Goal: Transaction & Acquisition: Download file/media

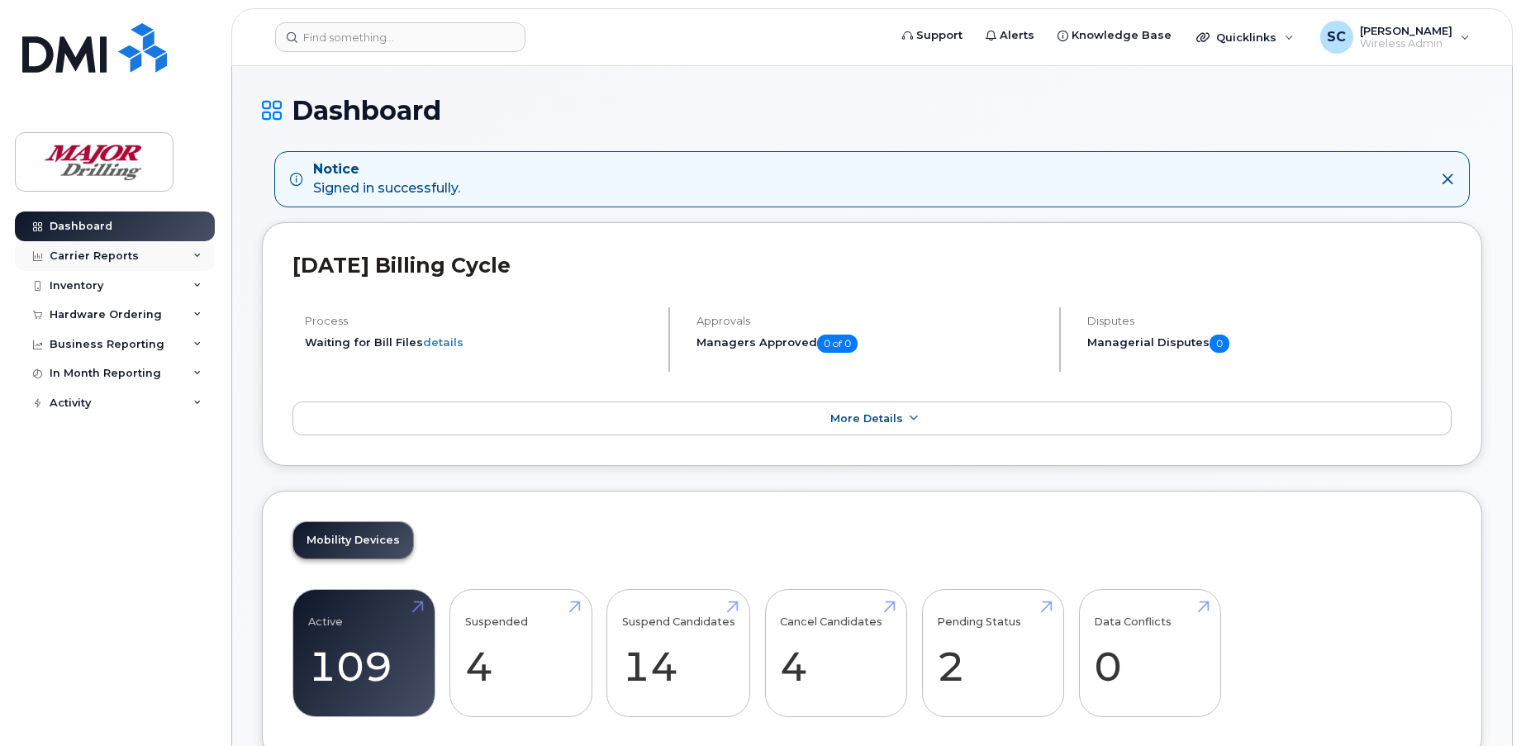
click at [124, 259] on div "Carrier Reports" at bounding box center [94, 256] width 89 height 13
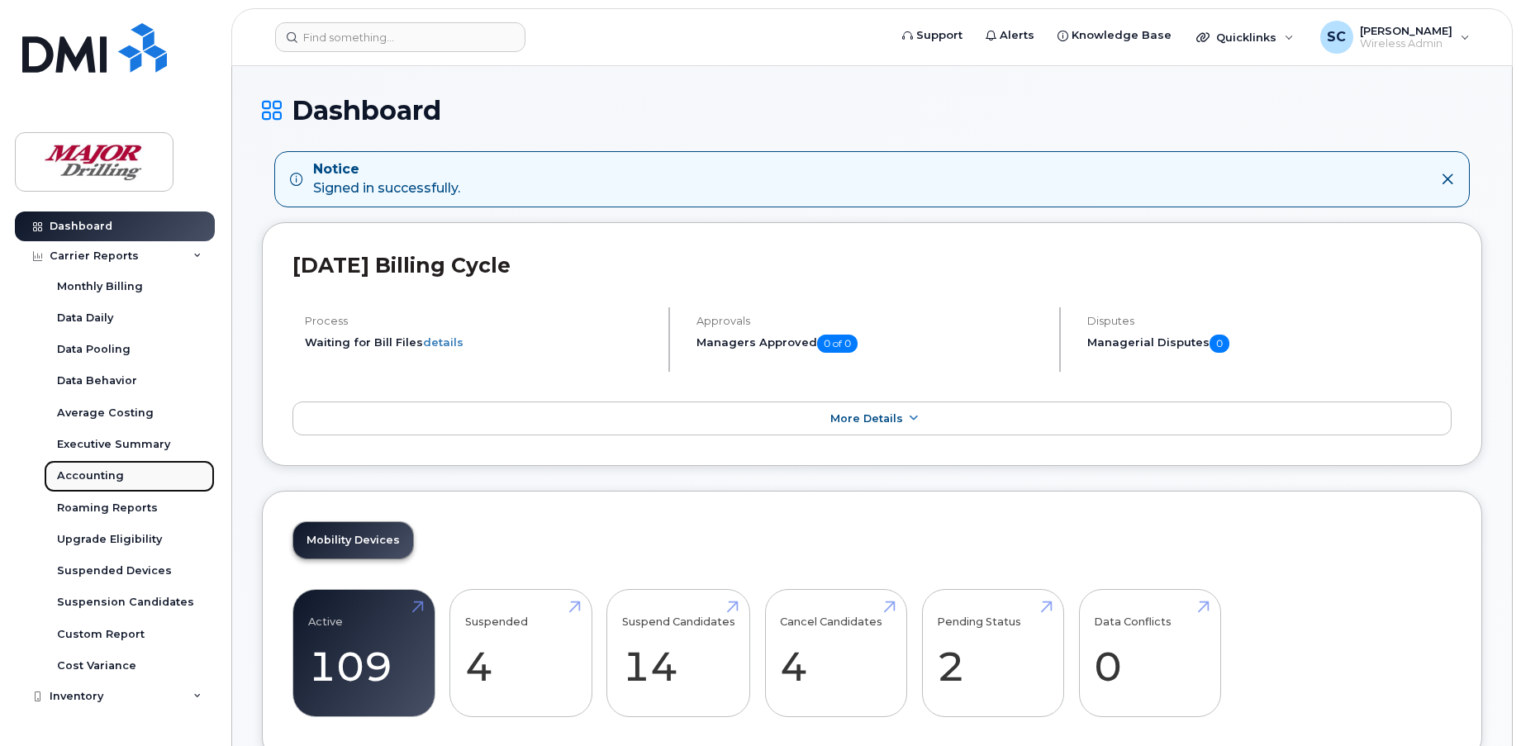
click at [81, 480] on div "Accounting" at bounding box center [90, 476] width 67 height 15
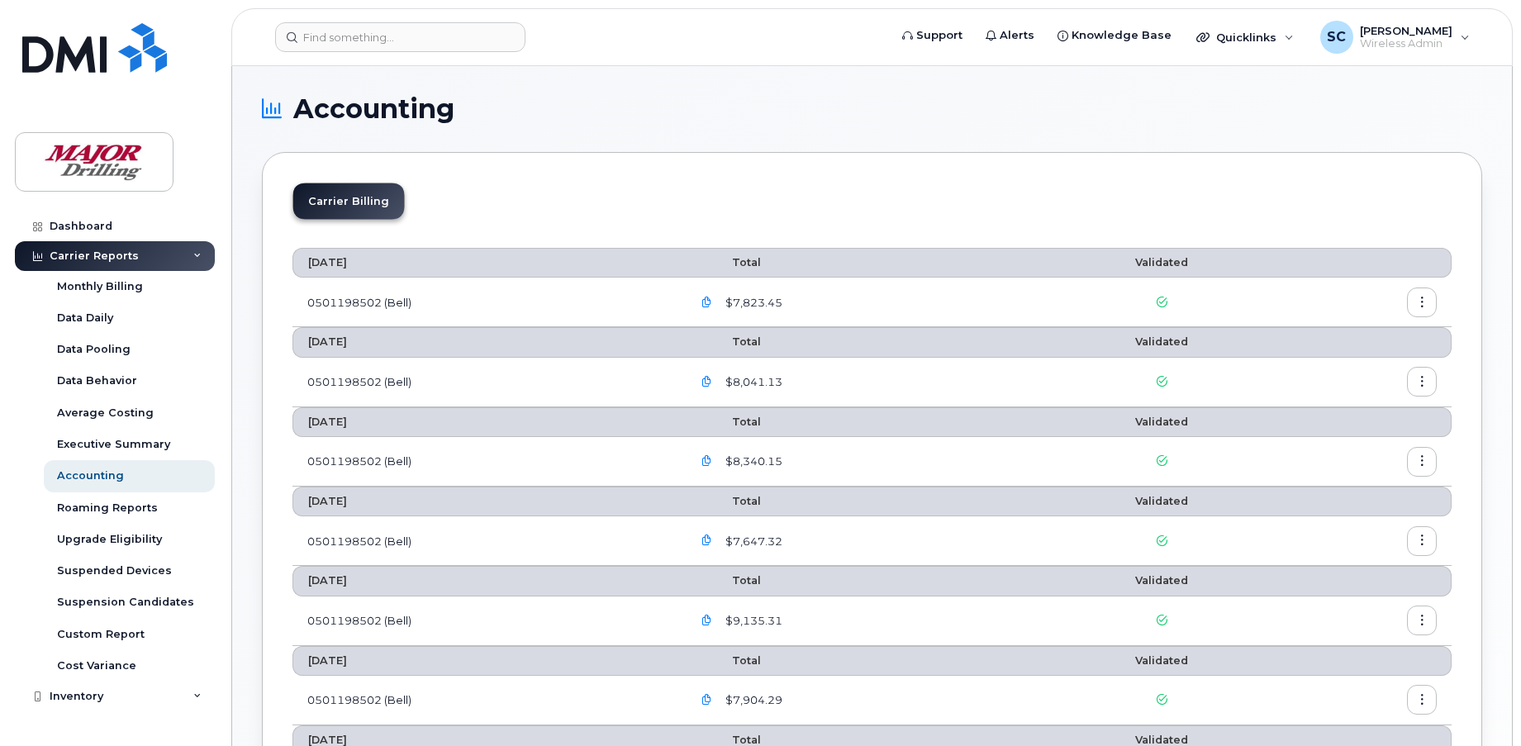
click at [712, 302] on icon "button" at bounding box center [707, 302] width 11 height 11
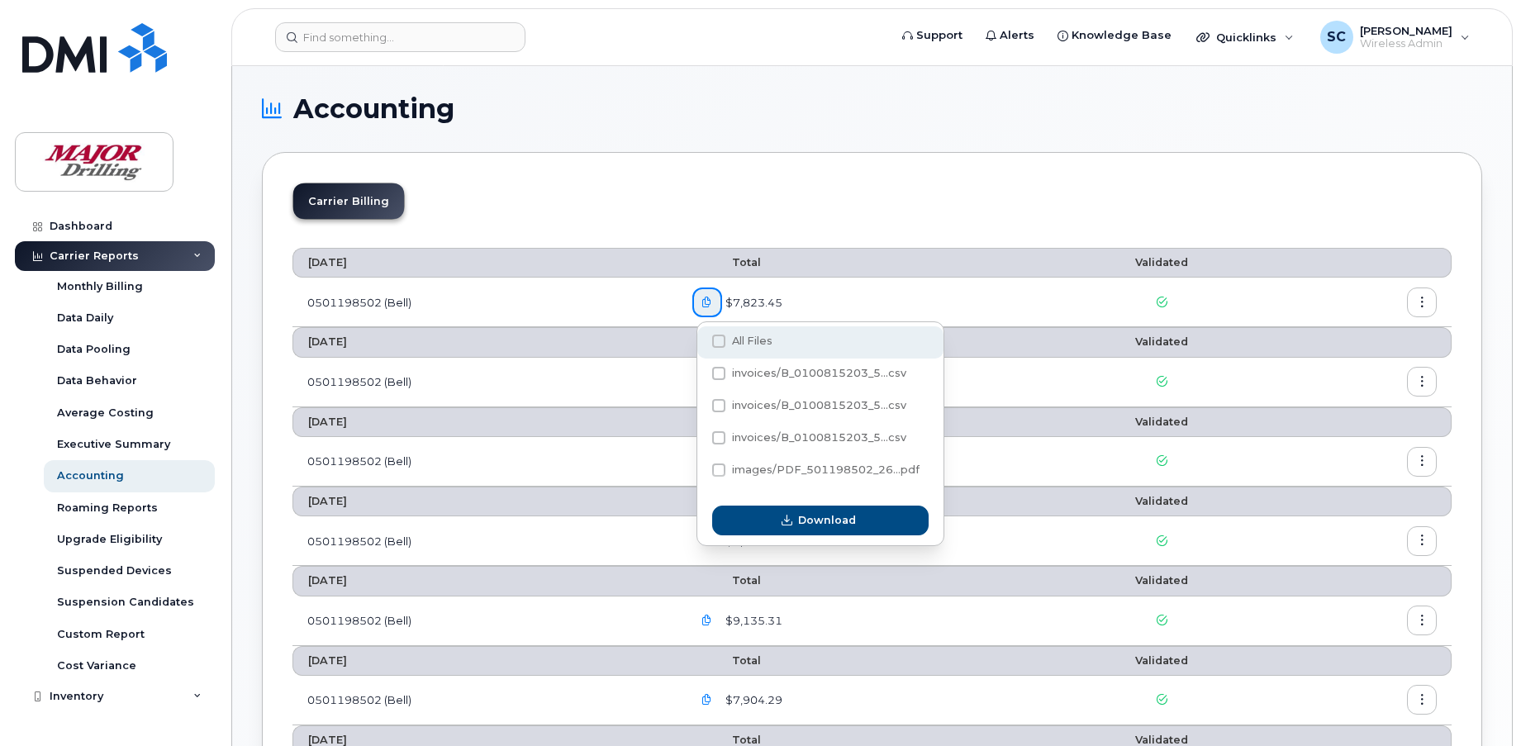
click at [721, 340] on span at bounding box center [718, 341] width 13 height 13
click at [701, 340] on input "All Files" at bounding box center [696, 342] width 8 height 8
checkbox input "true"
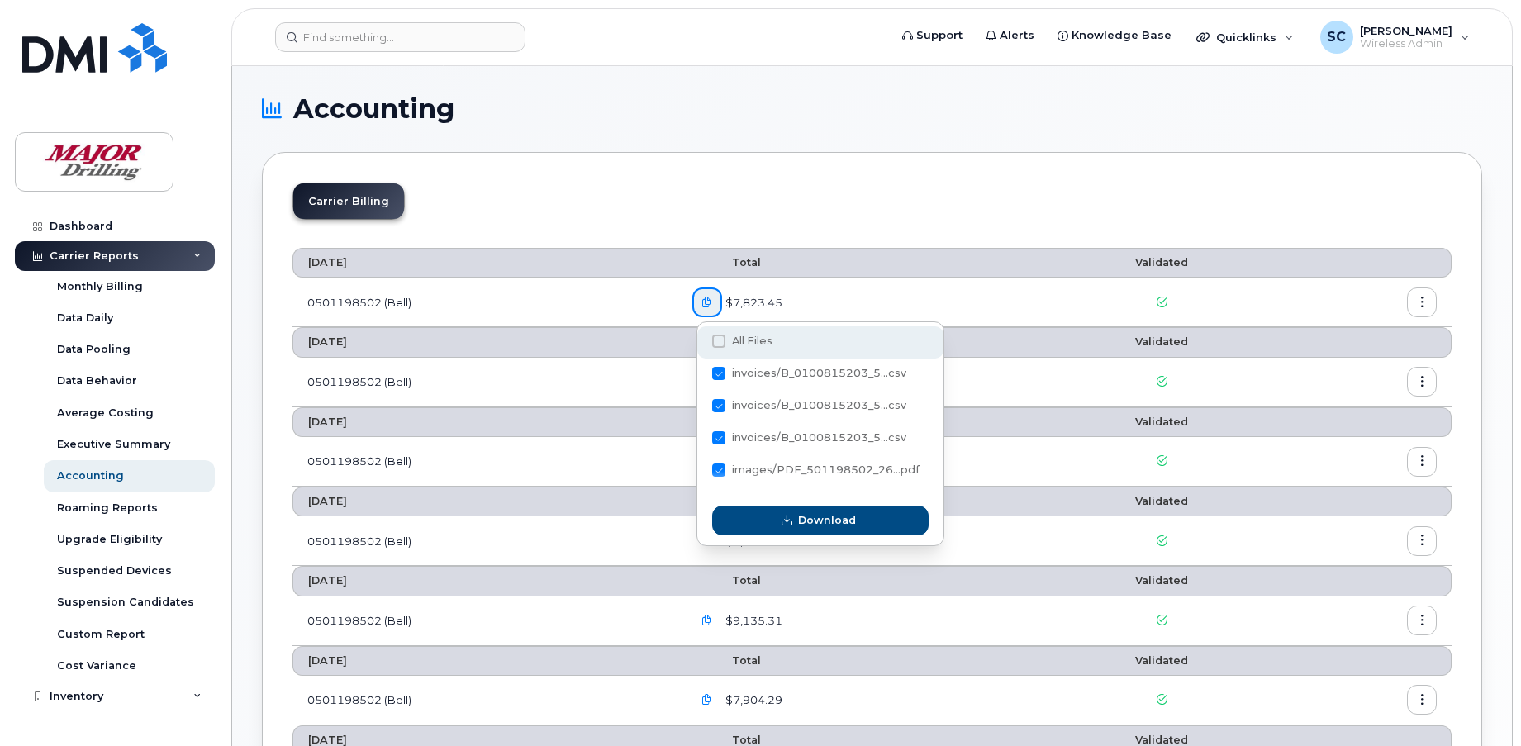
checkbox input "true"
click at [706, 303] on icon "button" at bounding box center [707, 302] width 11 height 11
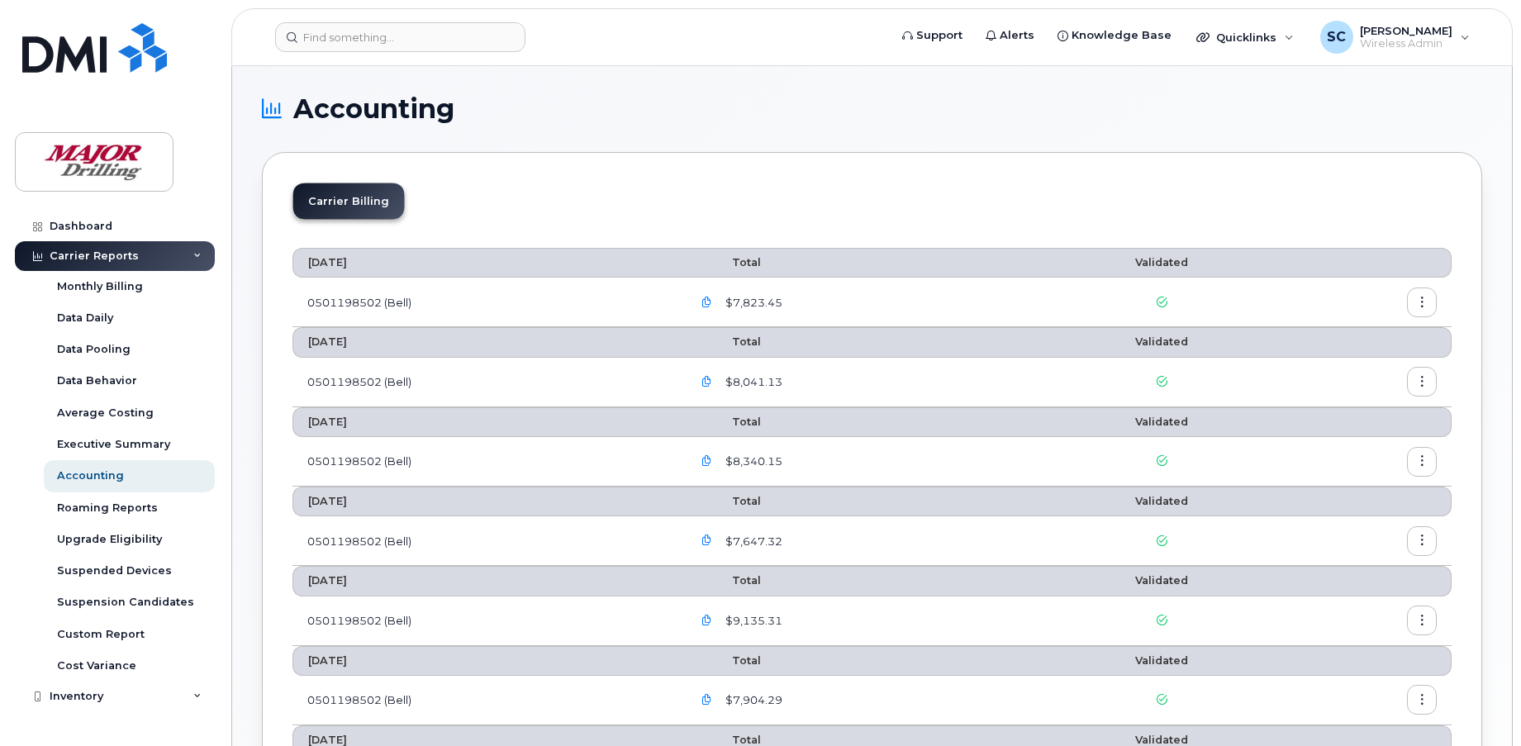
click at [1428, 297] on button "button" at bounding box center [1422, 303] width 30 height 30
click at [1339, 364] on span "Download" at bounding box center [1347, 369] width 64 height 15
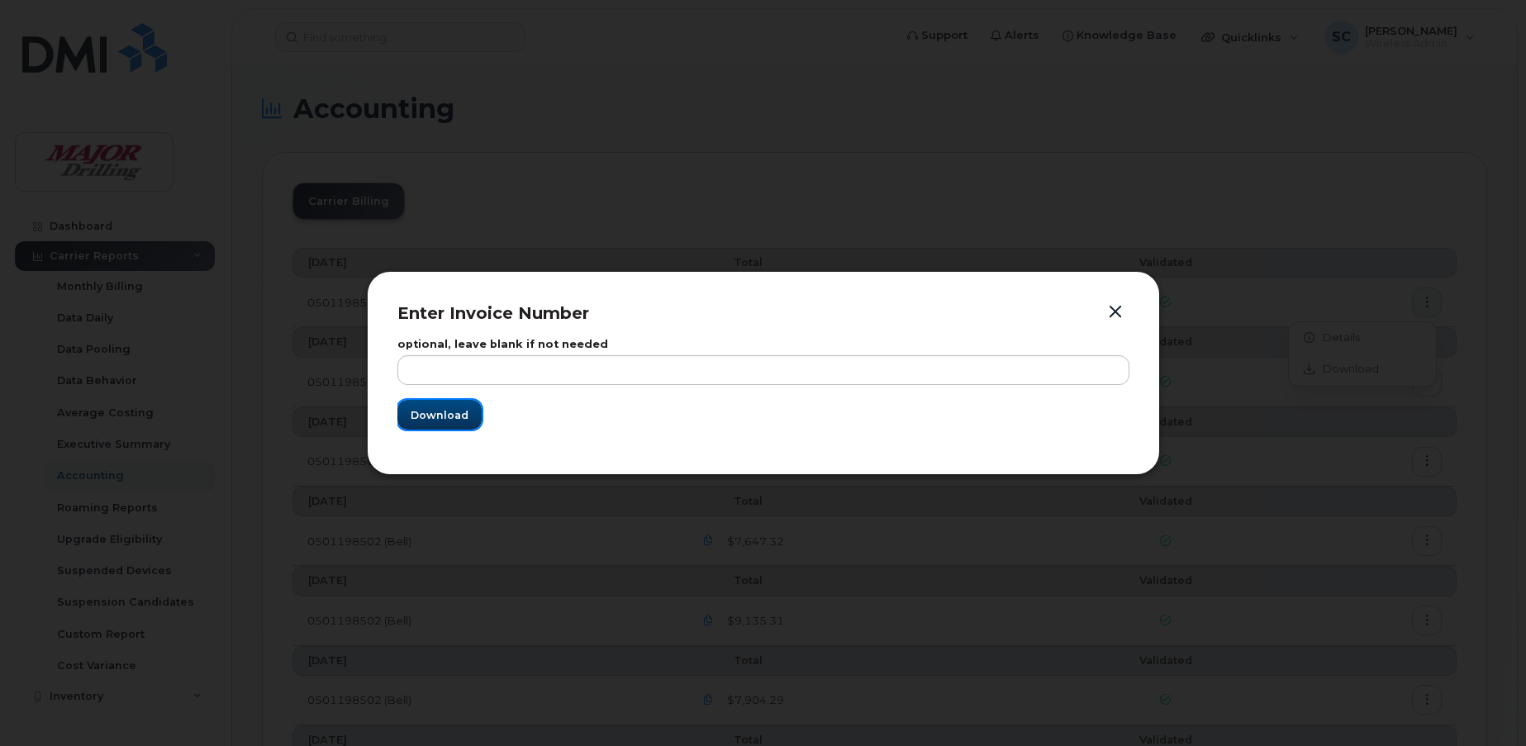
click at [436, 408] on span "Download" at bounding box center [440, 415] width 58 height 16
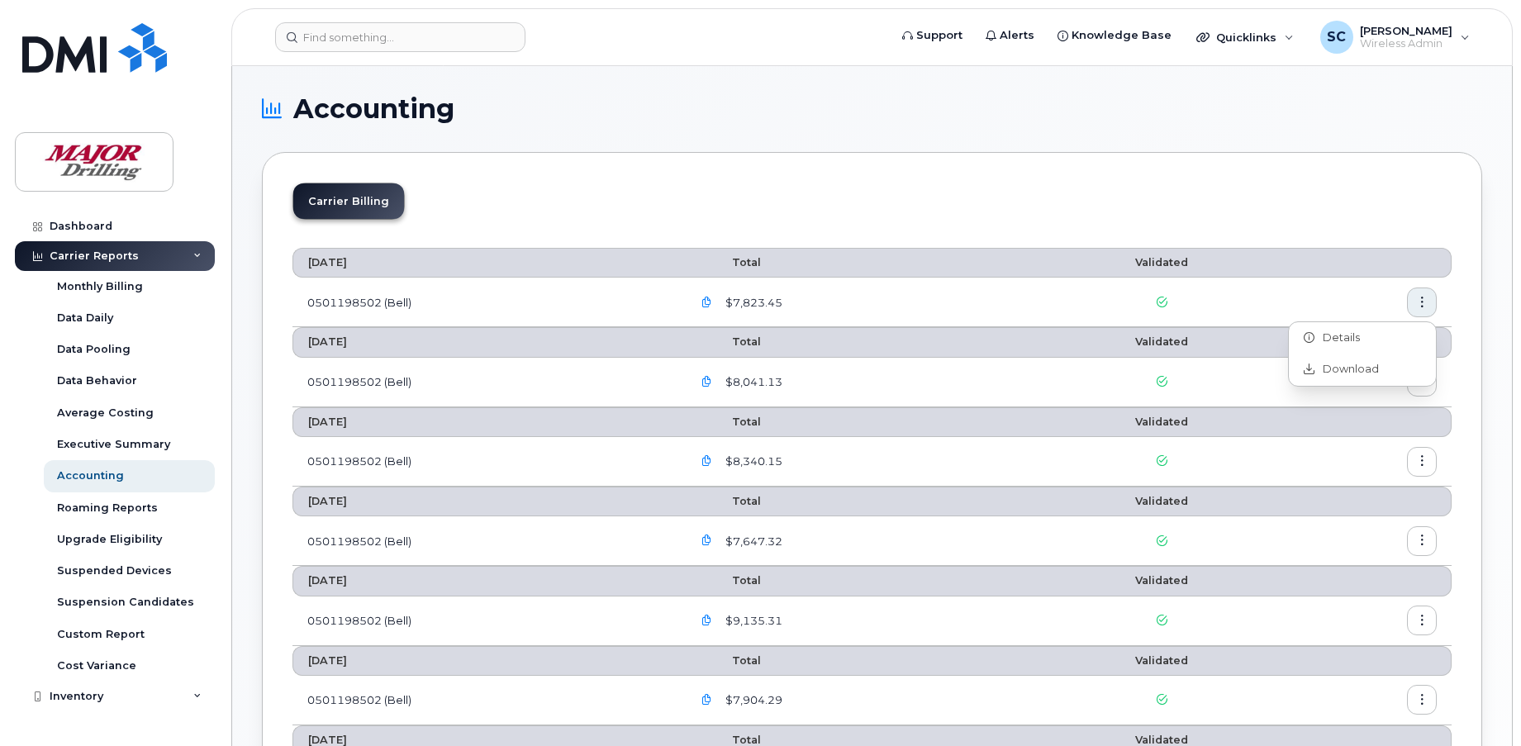
click at [1420, 400] on td at bounding box center [1366, 383] width 171 height 50
click at [1420, 395] on button "button" at bounding box center [1422, 382] width 30 height 30
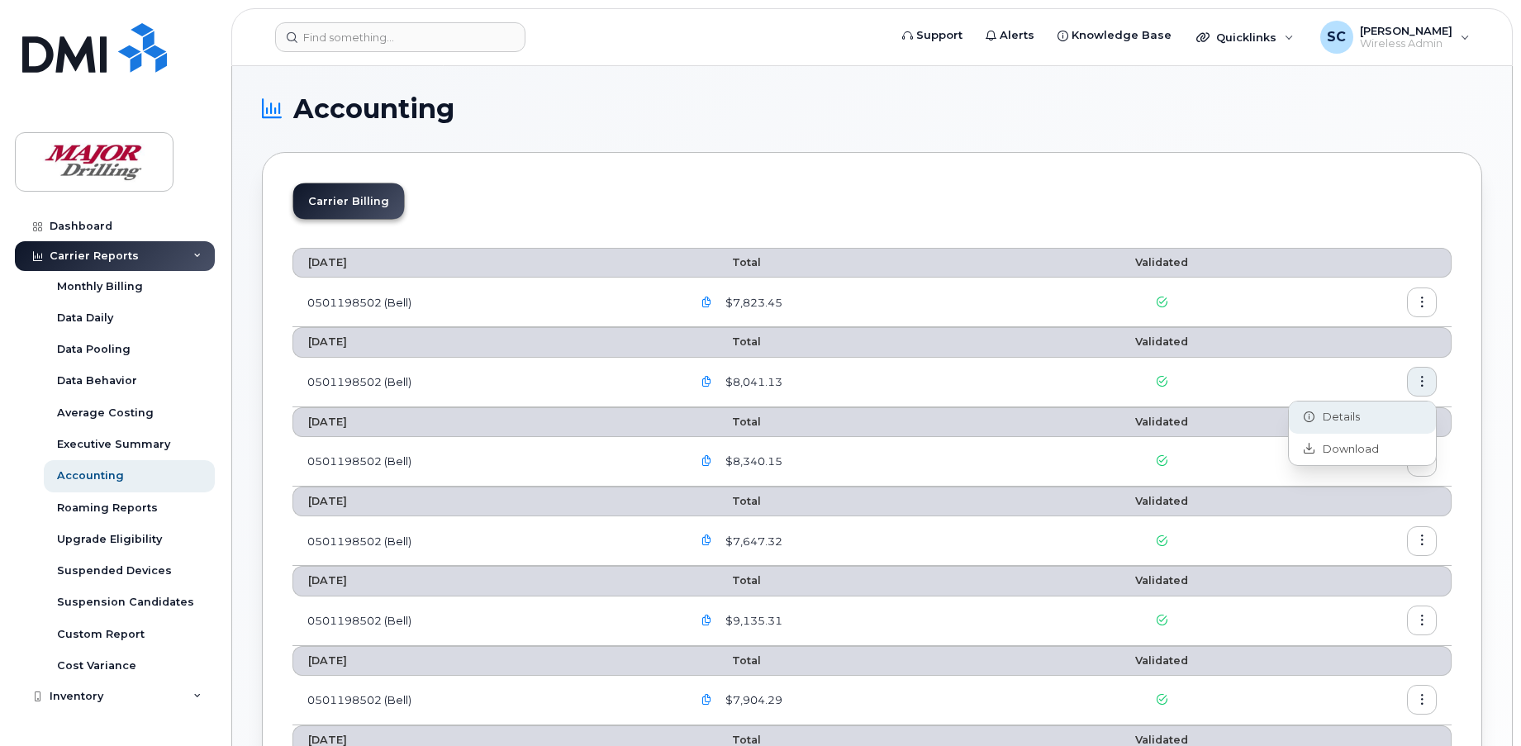
click at [1340, 415] on span "Details" at bounding box center [1337, 417] width 45 height 15
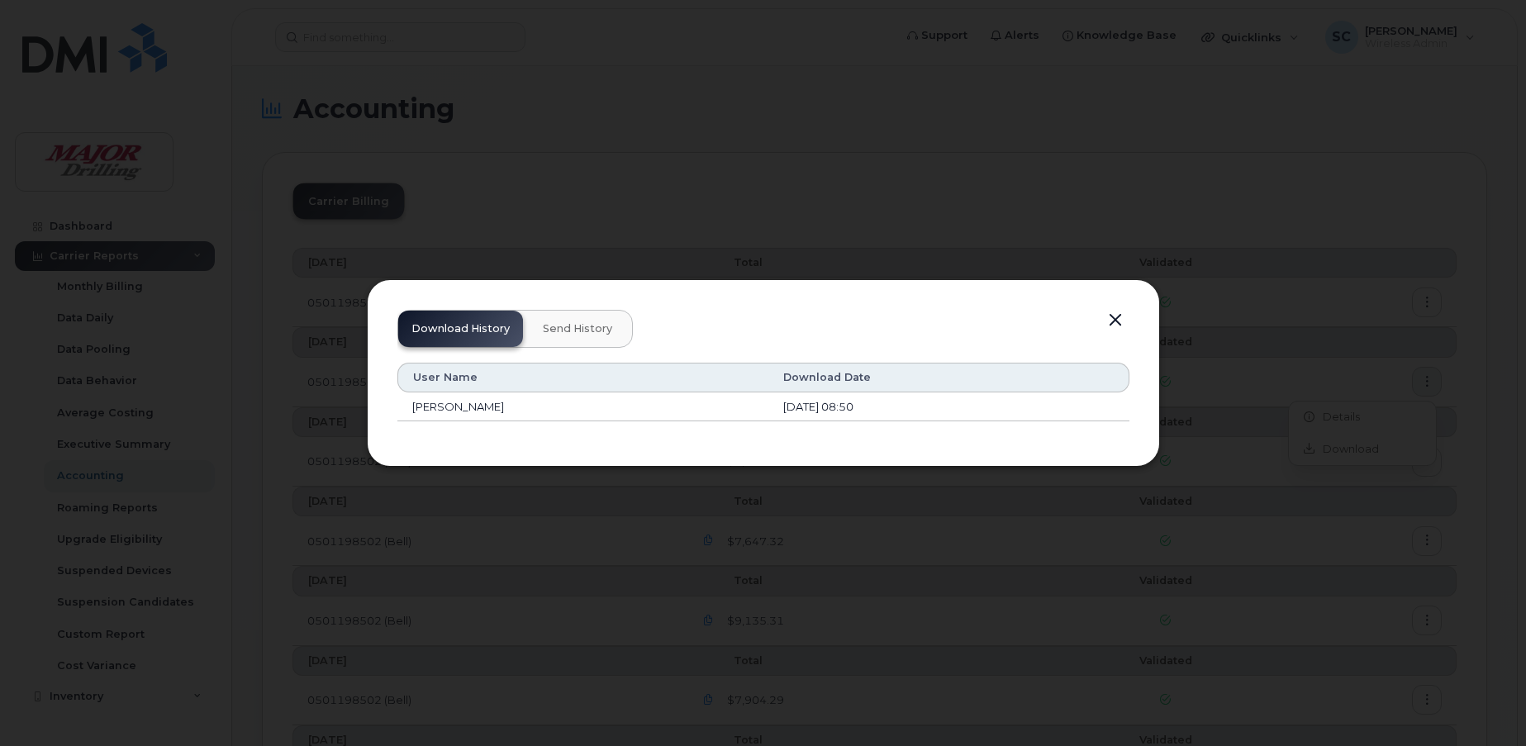
click at [1111, 316] on button "button" at bounding box center [1115, 320] width 25 height 23
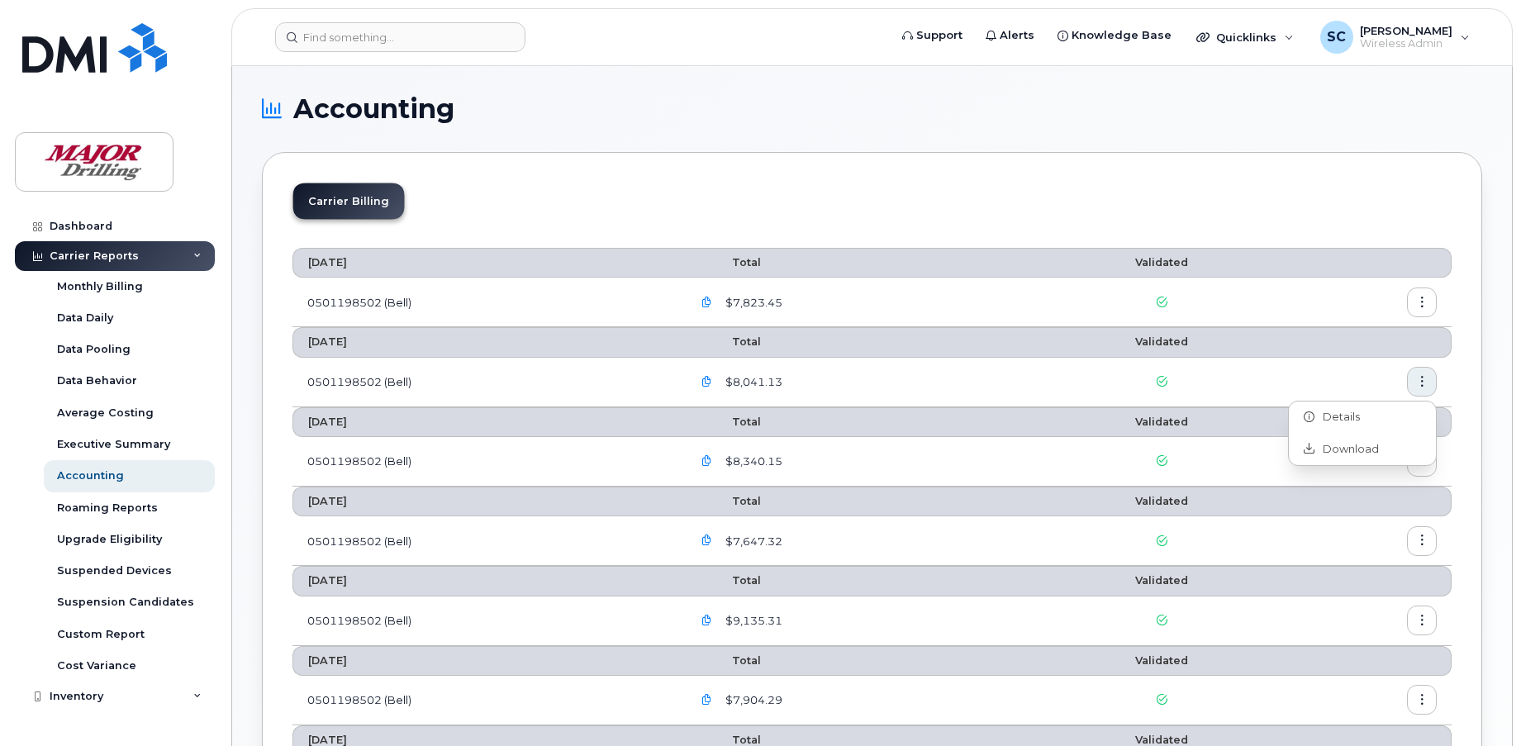
click at [1420, 383] on icon "button" at bounding box center [1422, 382] width 11 height 11
click at [1422, 385] on icon "button" at bounding box center [1422, 382] width 11 height 11
click at [1359, 447] on span "Download" at bounding box center [1347, 449] width 64 height 15
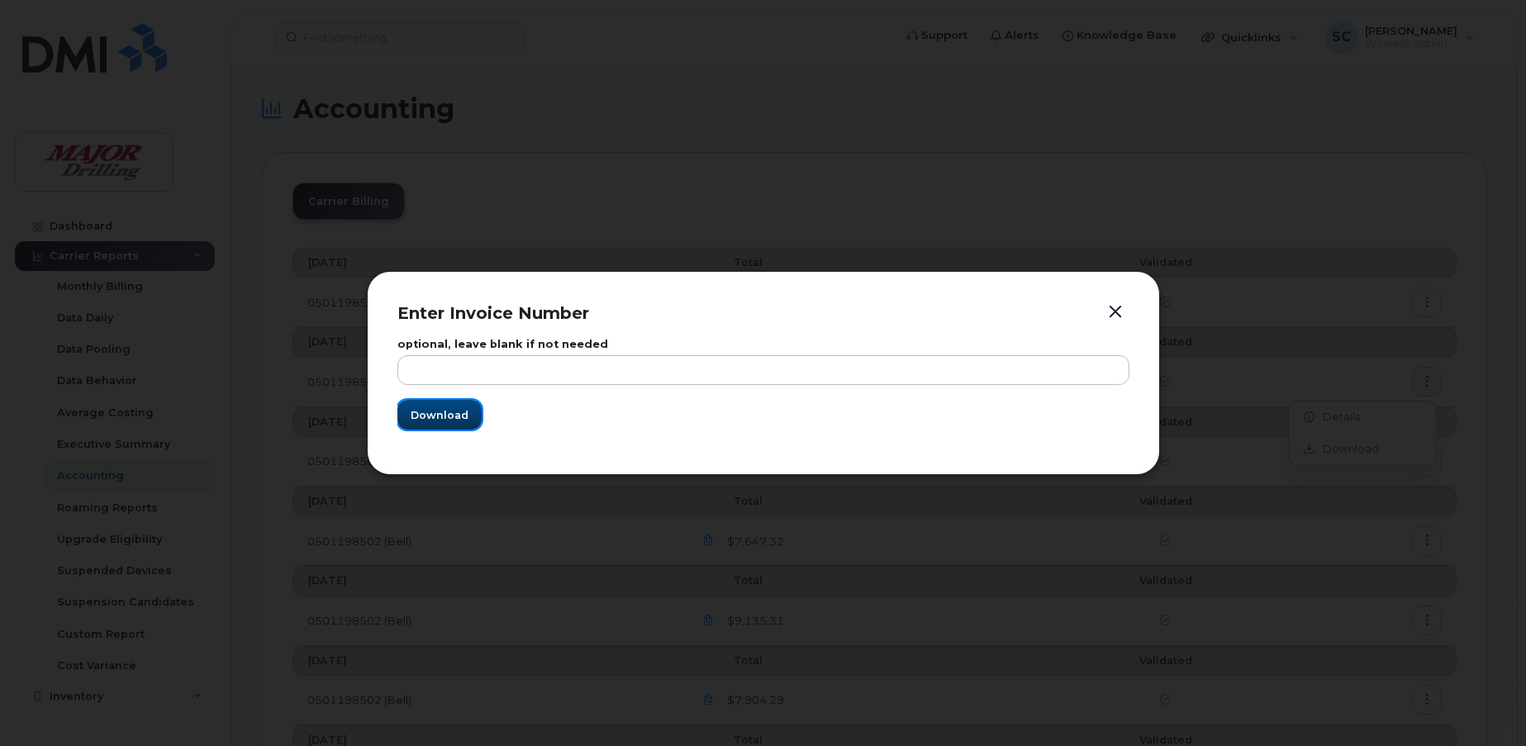
click at [413, 421] on span "Download" at bounding box center [440, 415] width 58 height 16
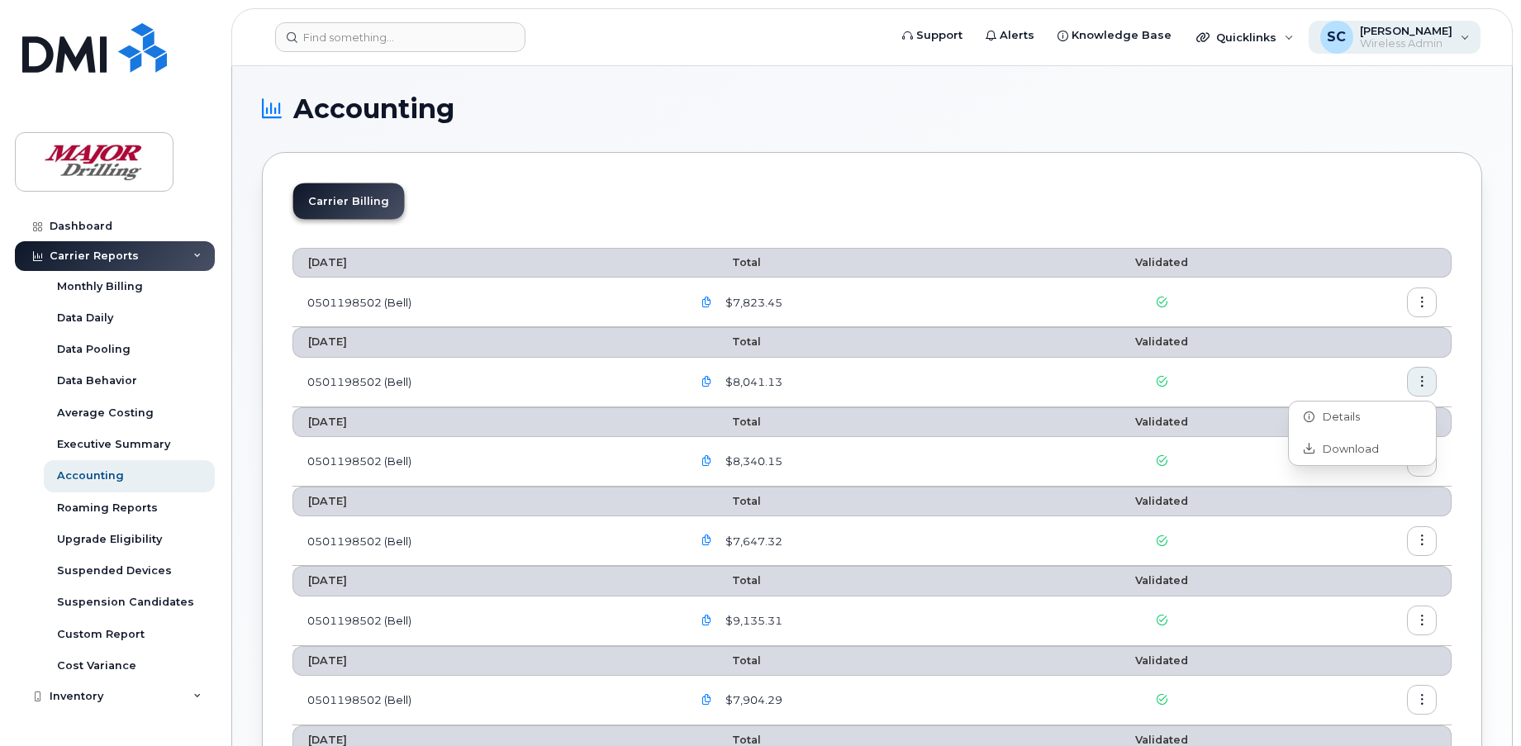
click at [1356, 34] on div "Stephanie Carter Wireless Admin" at bounding box center [1403, 37] width 99 height 26
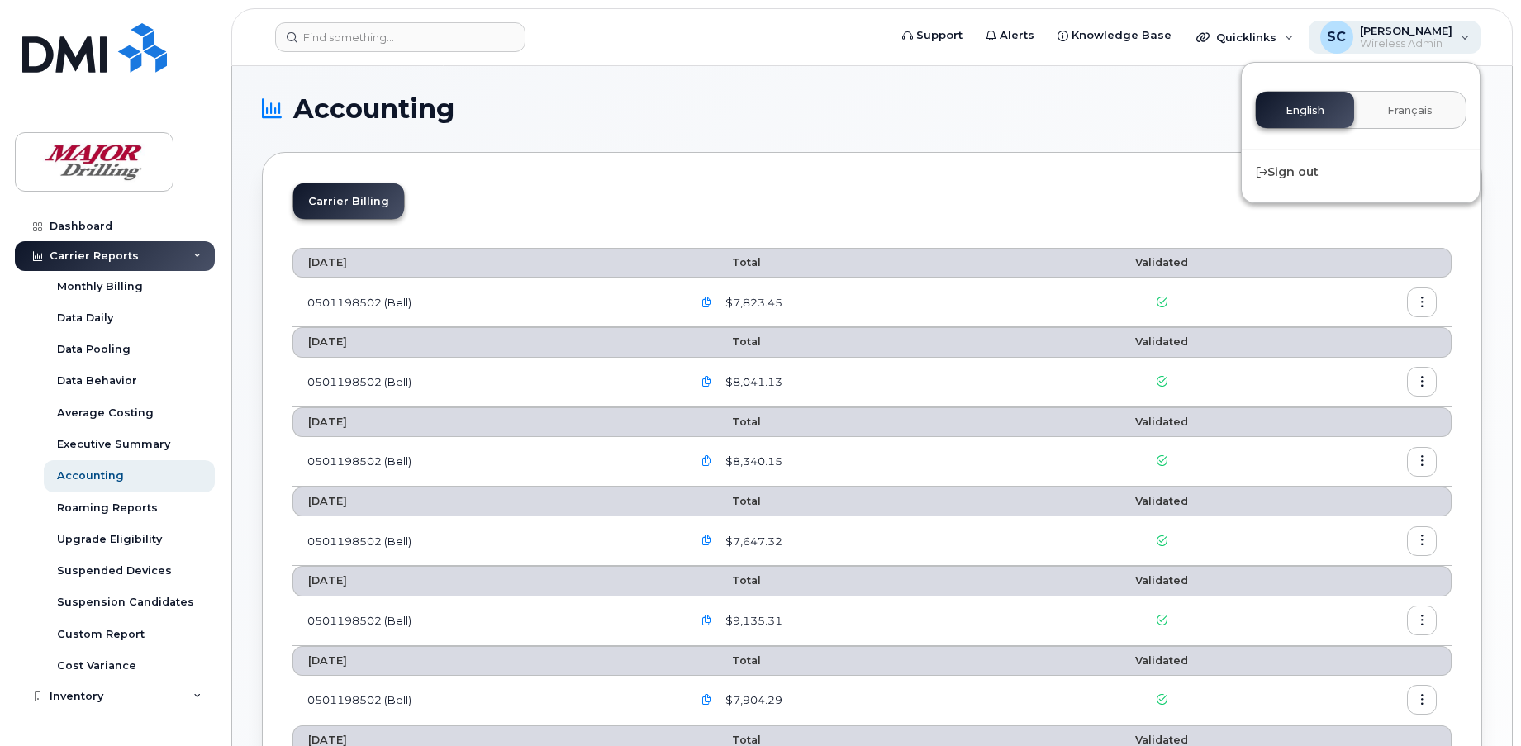
click at [1356, 34] on div "Stephanie Carter Wireless Admin" at bounding box center [1403, 37] width 99 height 26
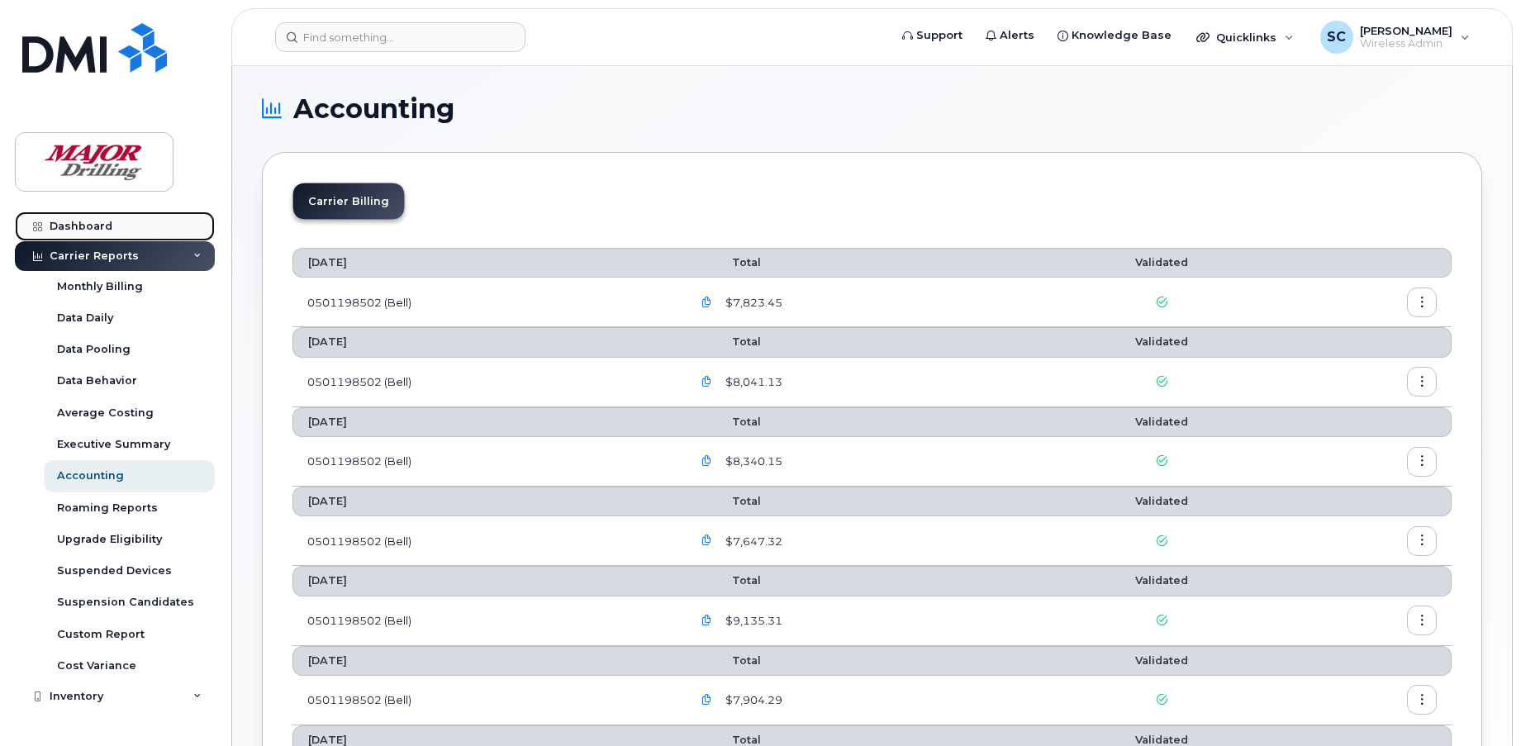
click at [70, 225] on div "Dashboard" at bounding box center [81, 226] width 63 height 13
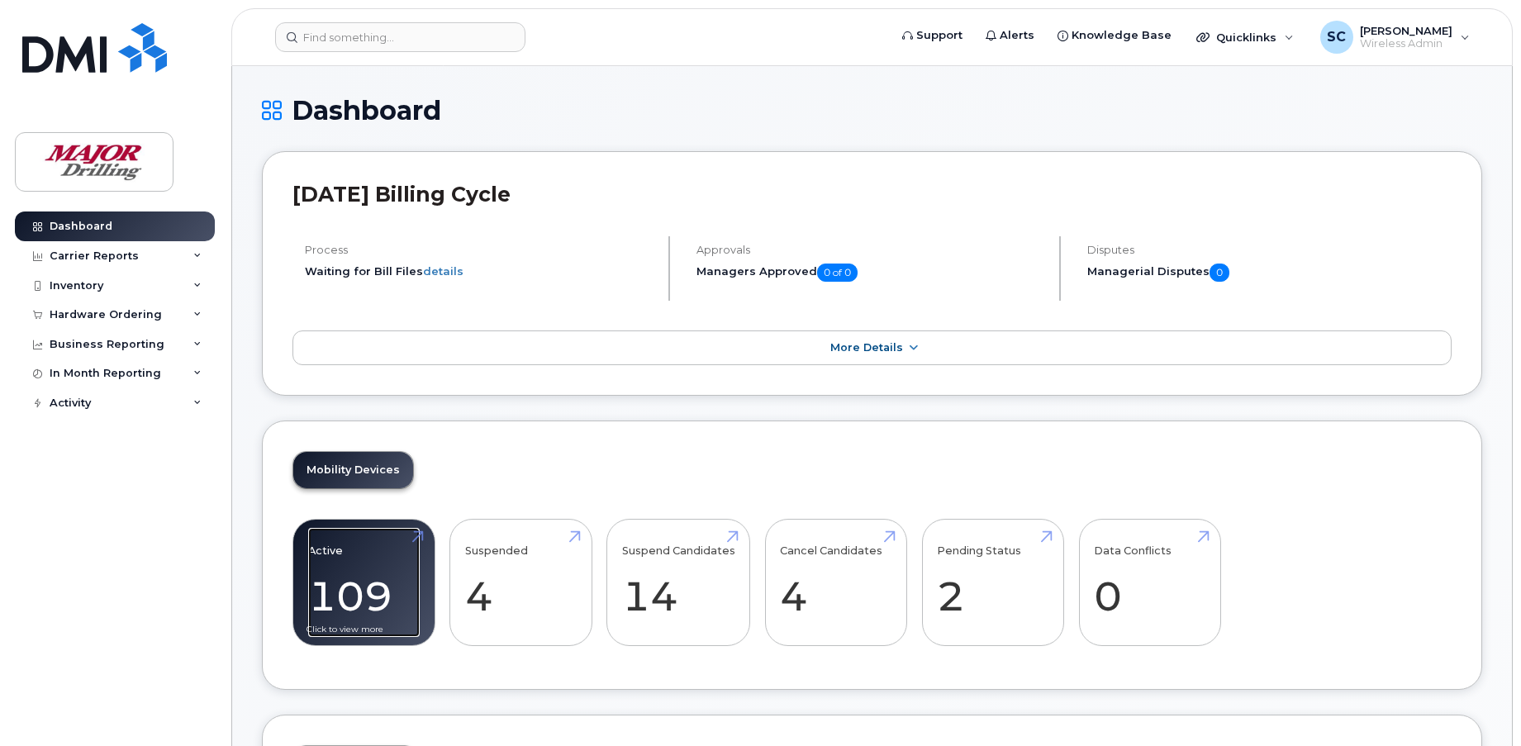
click at [379, 567] on link "Active 109 -16%" at bounding box center [364, 582] width 112 height 109
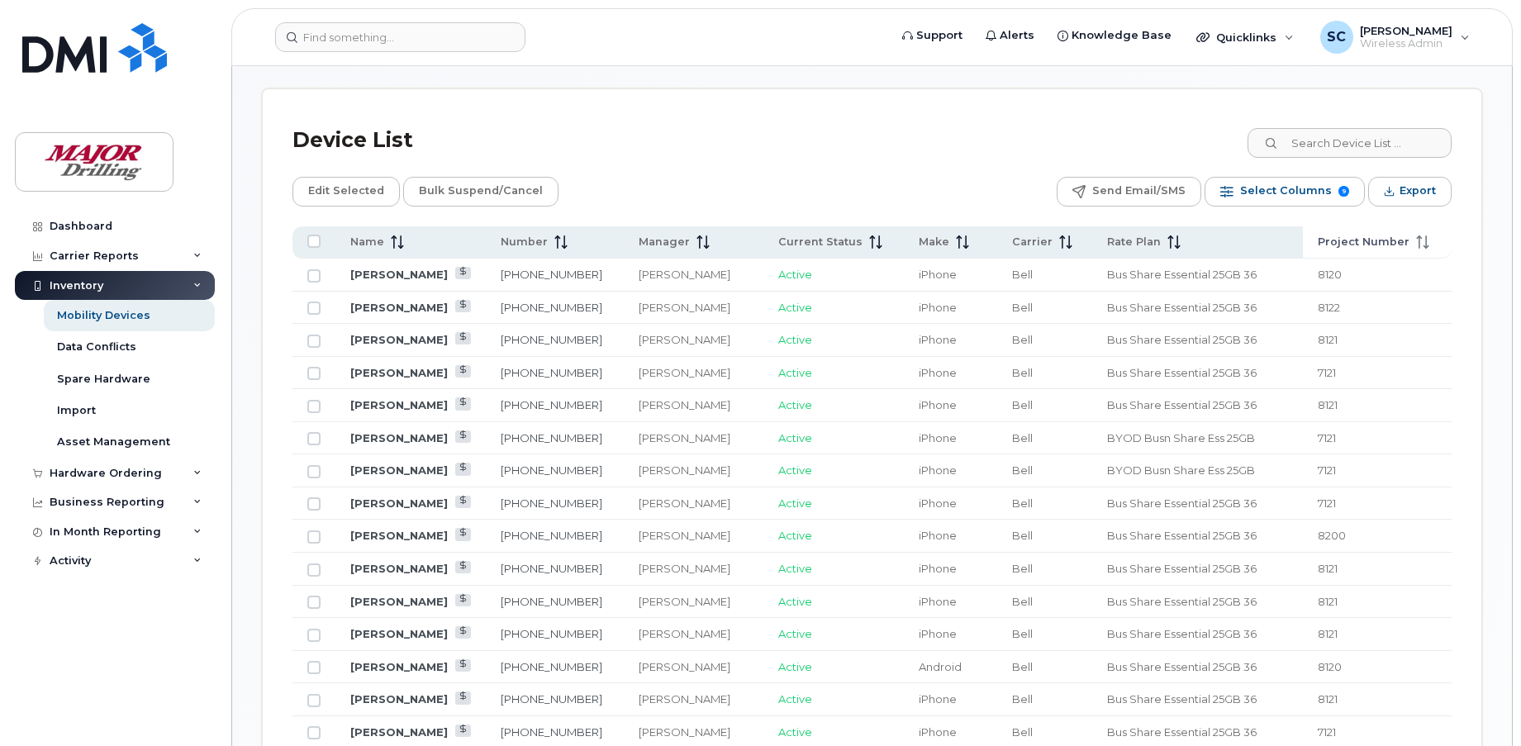
click at [1421, 240] on icon at bounding box center [1422, 242] width 13 height 13
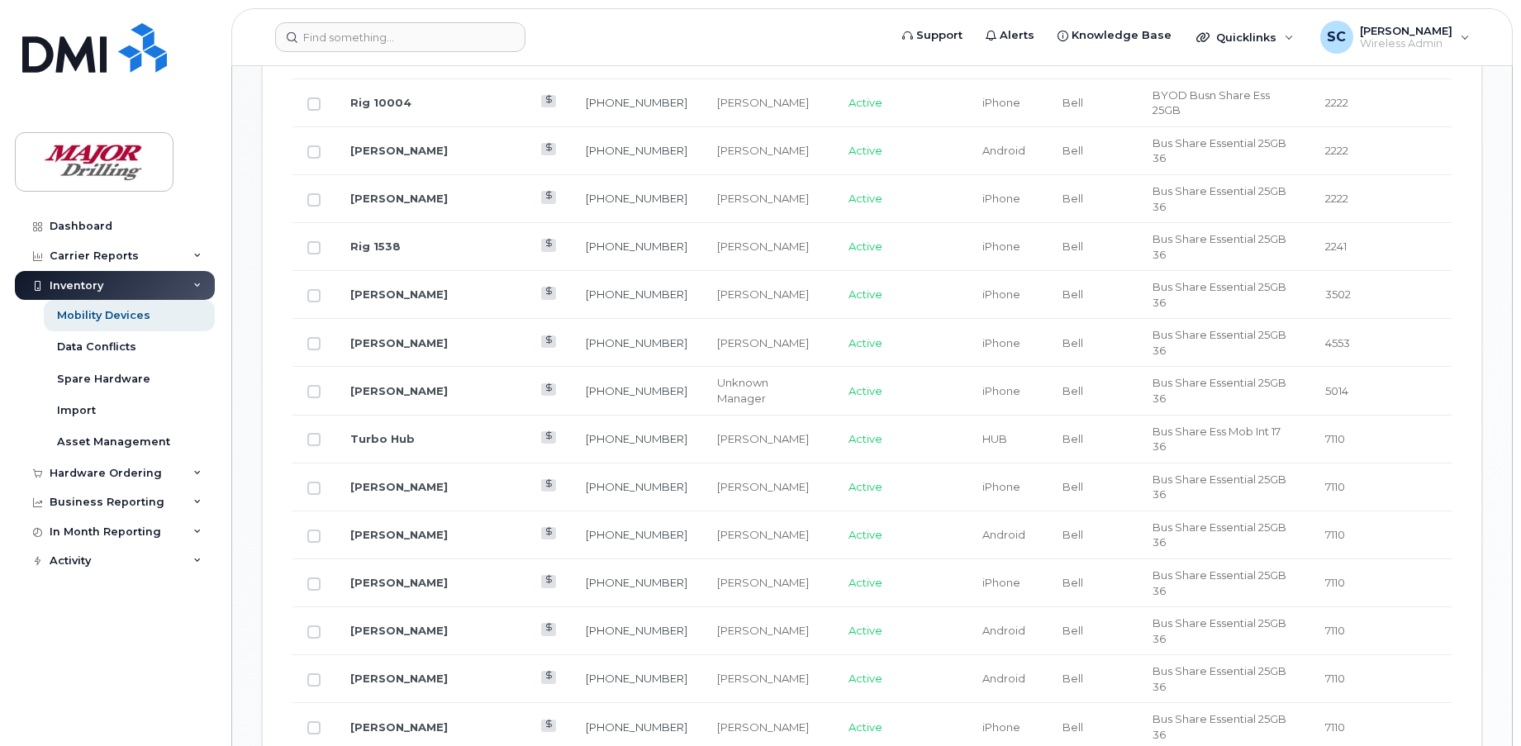
scroll to position [1193, 0]
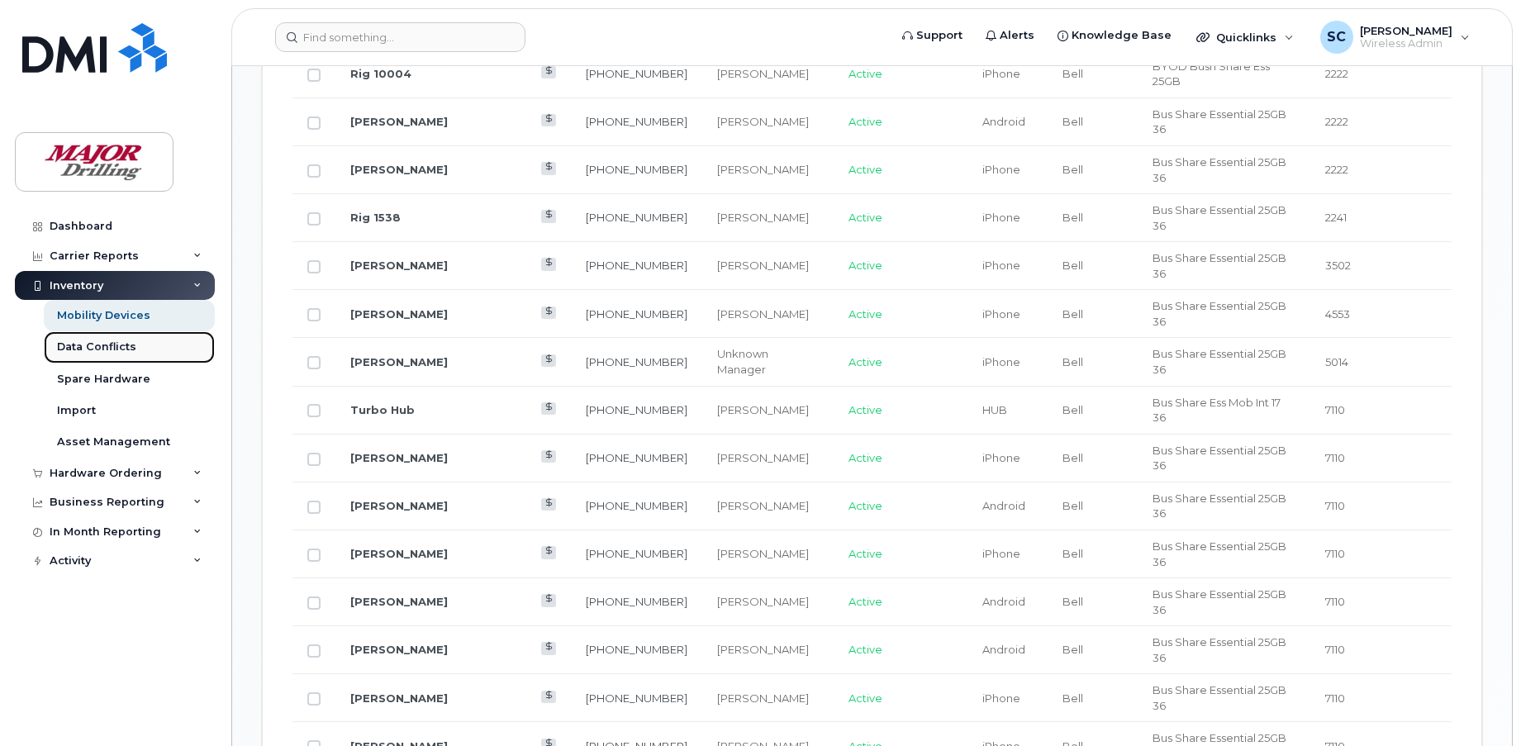
click at [89, 341] on div "Data Conflicts" at bounding box center [96, 347] width 79 height 15
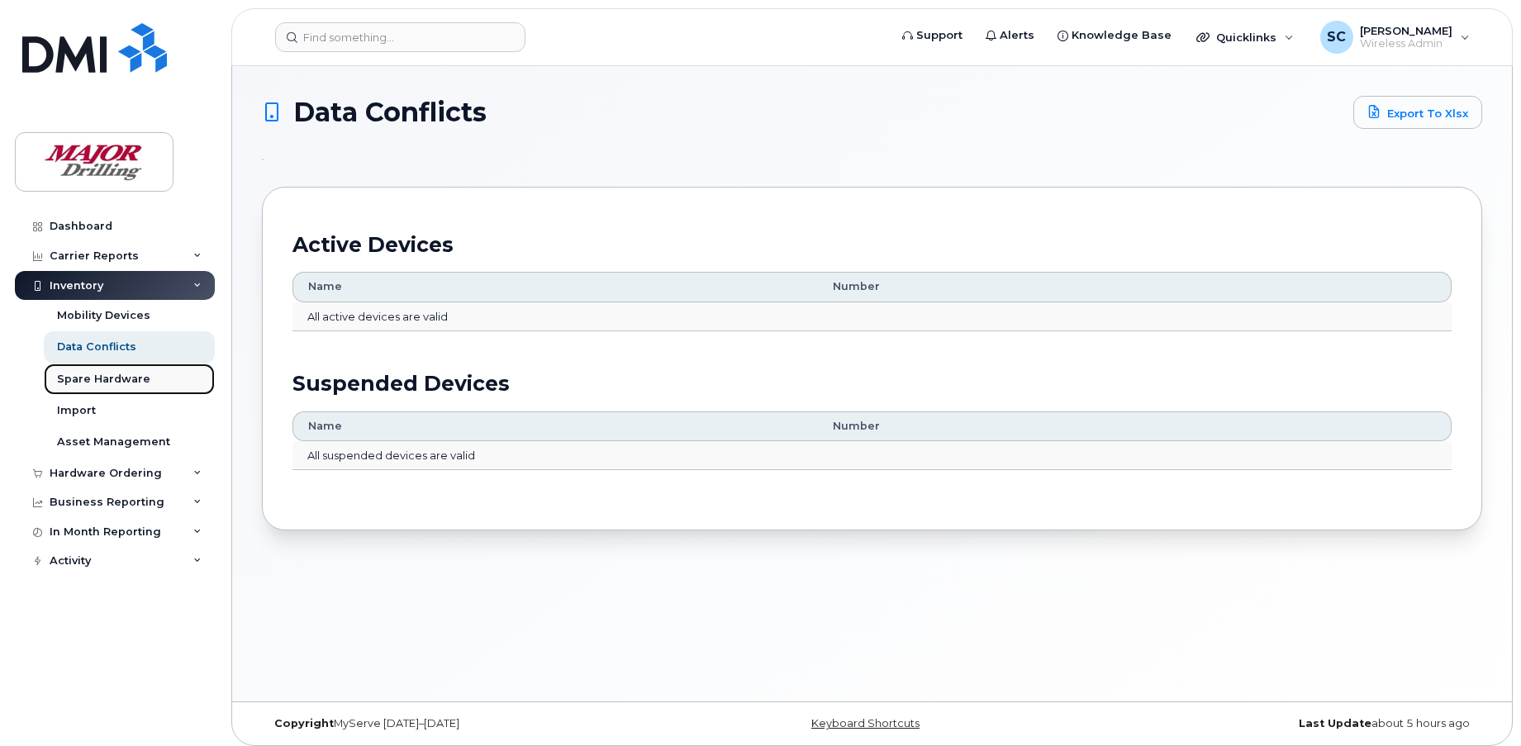
click at [105, 383] on div "Spare Hardware" at bounding box center [103, 379] width 93 height 15
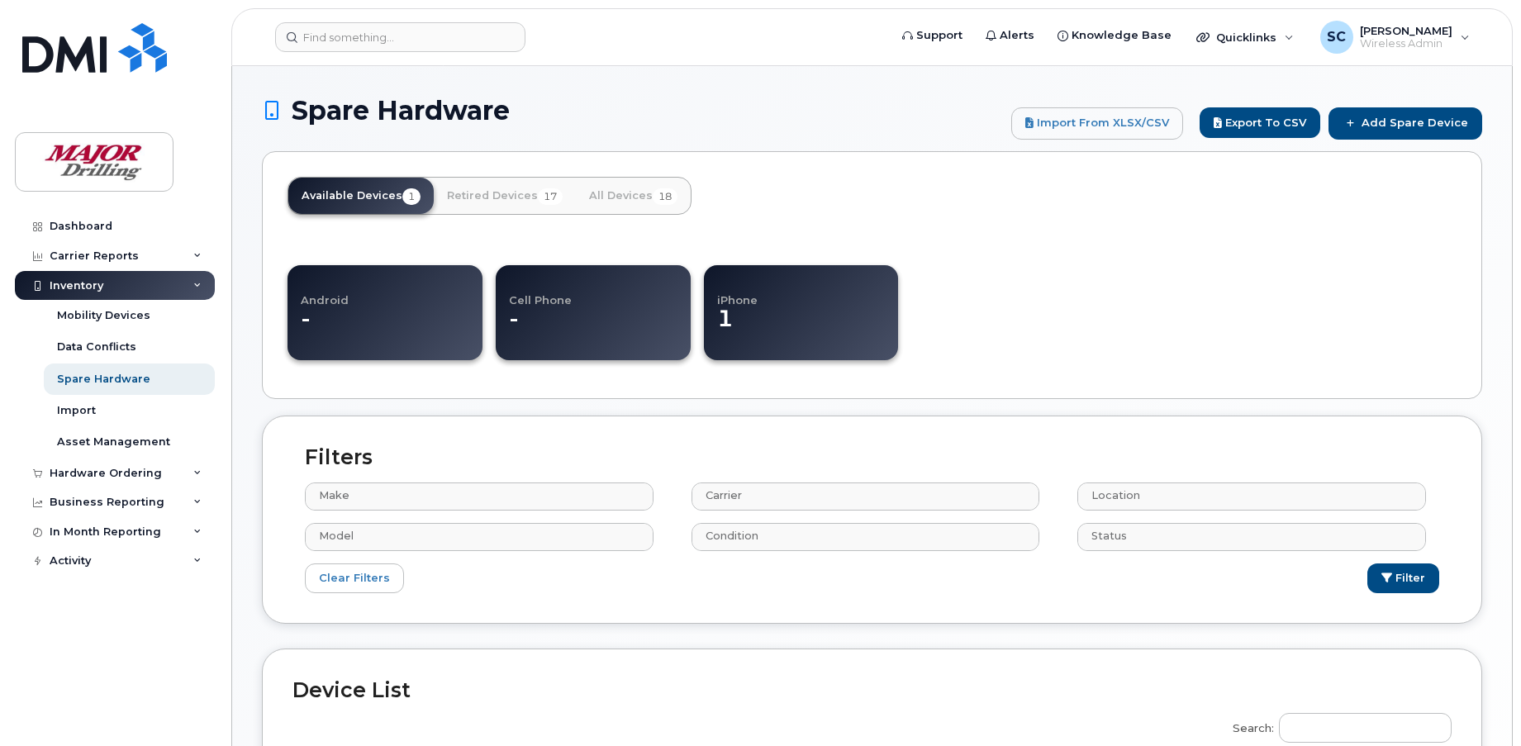
select select
click at [91, 211] on div "Dashboard Carrier Reports Monthly Billing Data Daily Data Pooling Data Behavior…" at bounding box center [112, 373] width 224 height 746
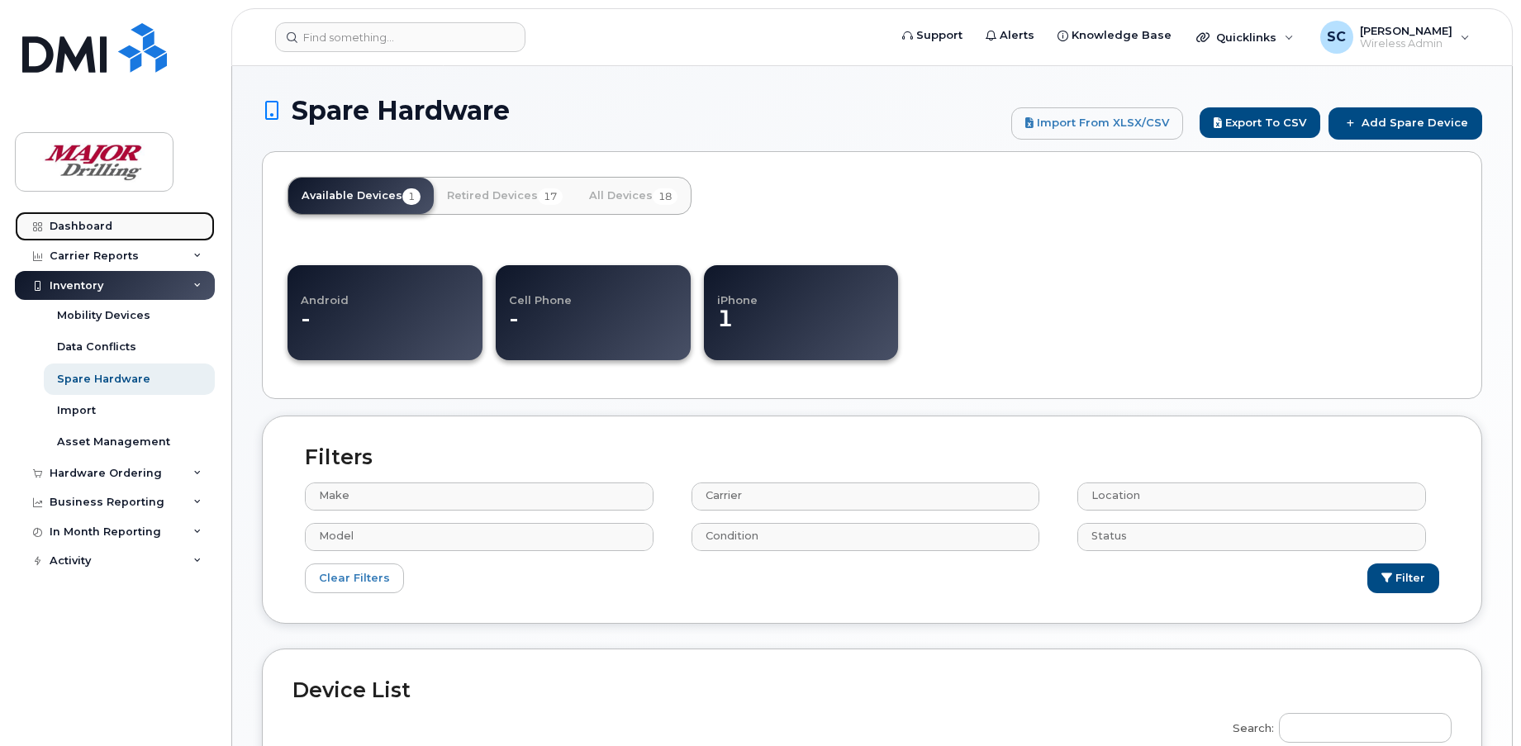
click at [85, 217] on link "Dashboard" at bounding box center [115, 227] width 200 height 30
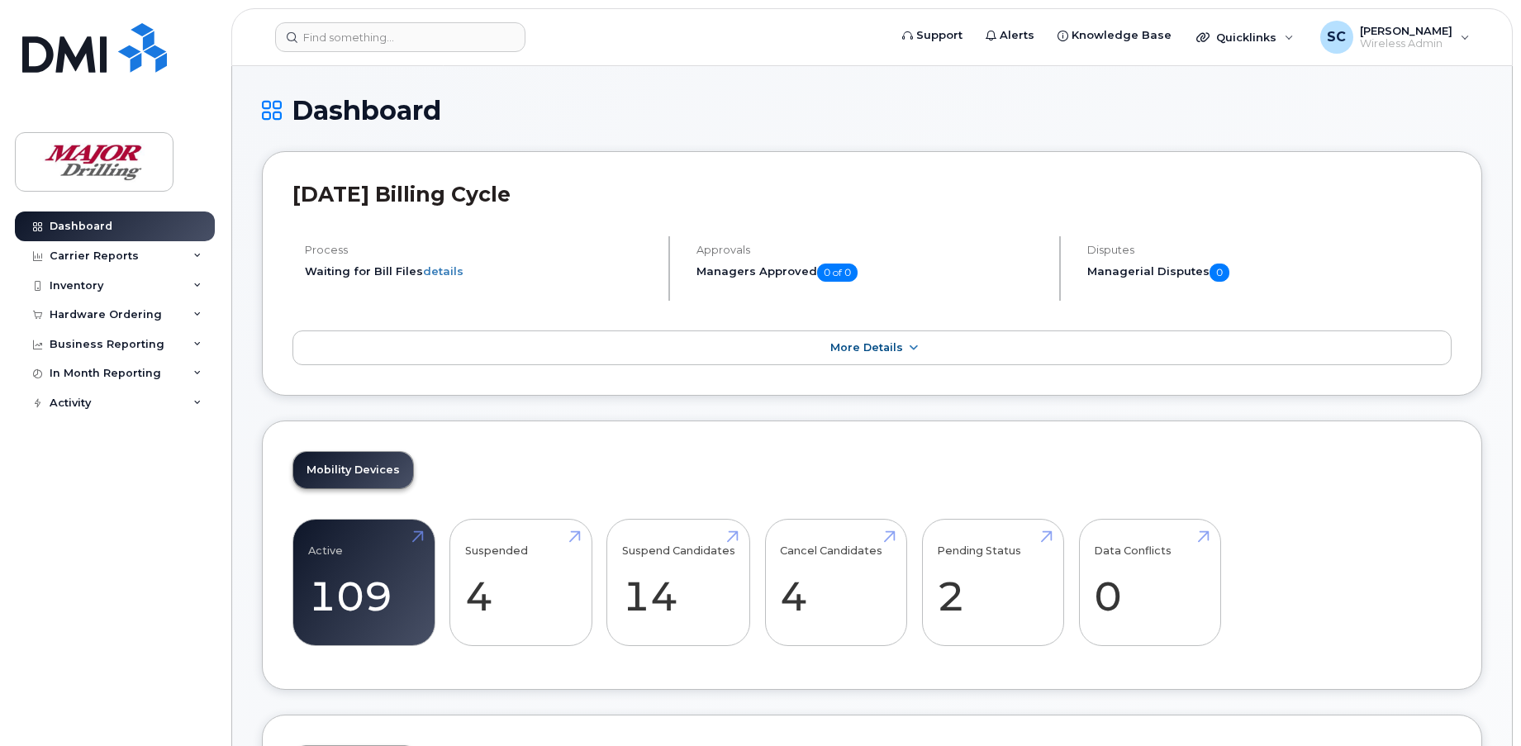
click at [122, 250] on div "Carrier Reports" at bounding box center [94, 256] width 89 height 13
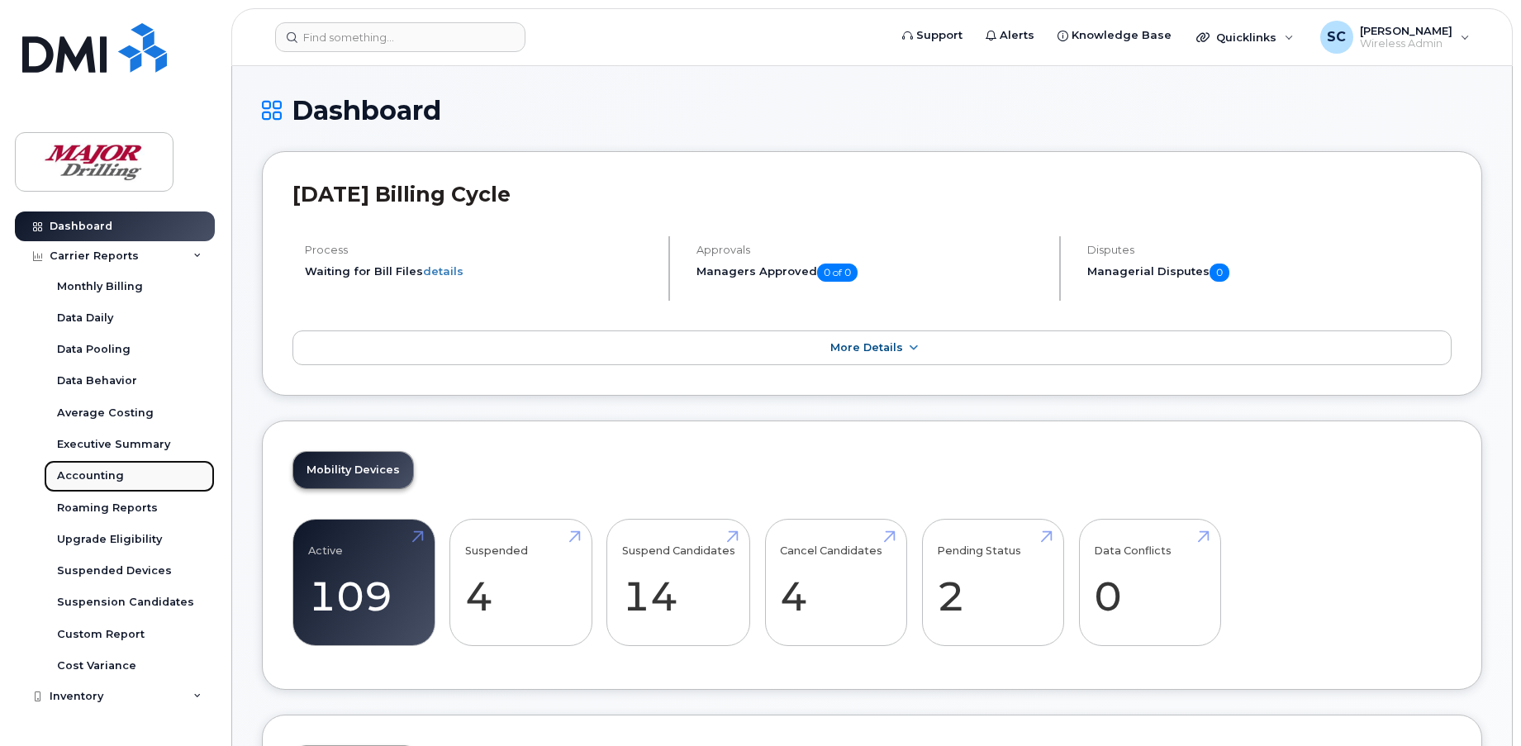
click at [93, 478] on div "Accounting" at bounding box center [90, 476] width 67 height 15
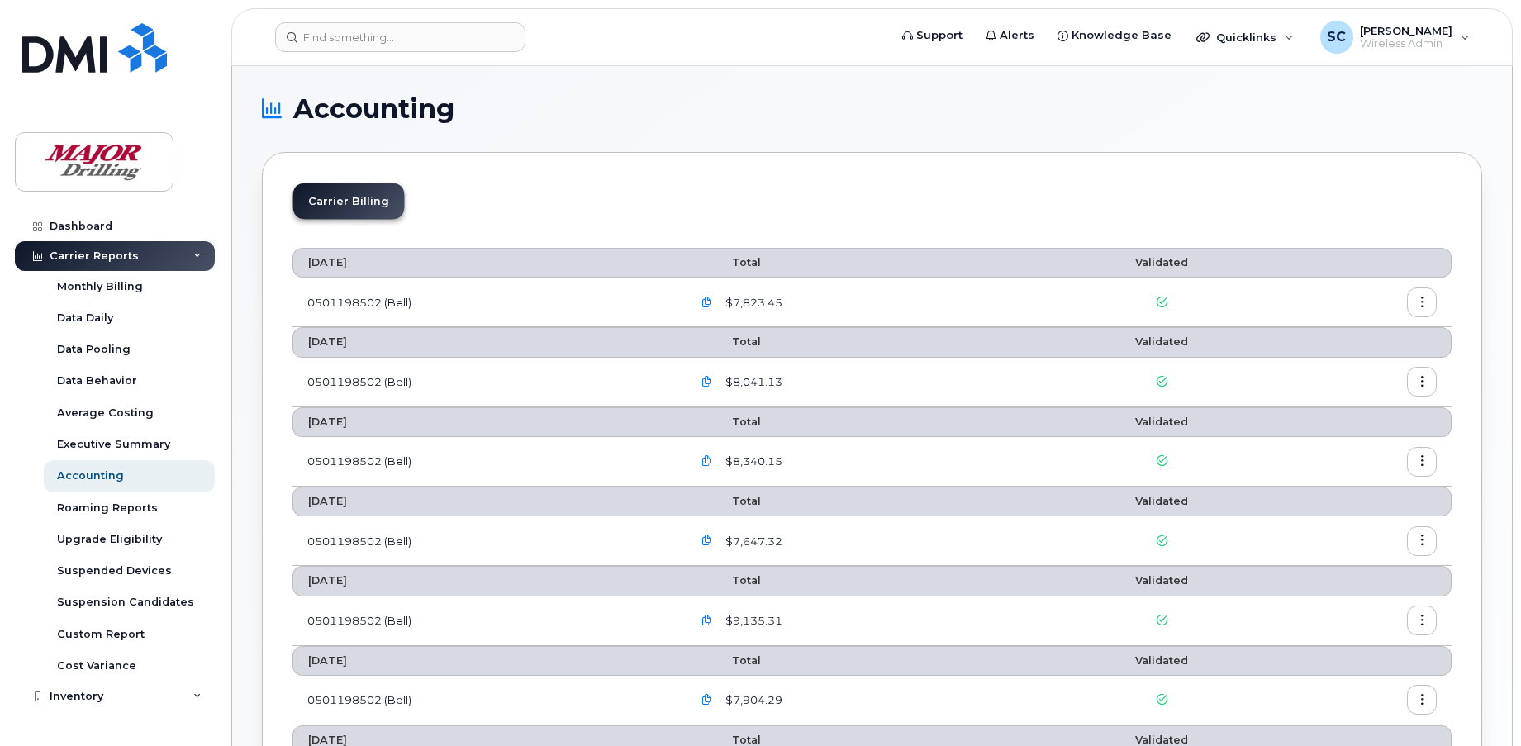
click at [1432, 295] on button "button" at bounding box center [1422, 303] width 30 height 30
click at [1344, 328] on div "Details" at bounding box center [1362, 337] width 147 height 31
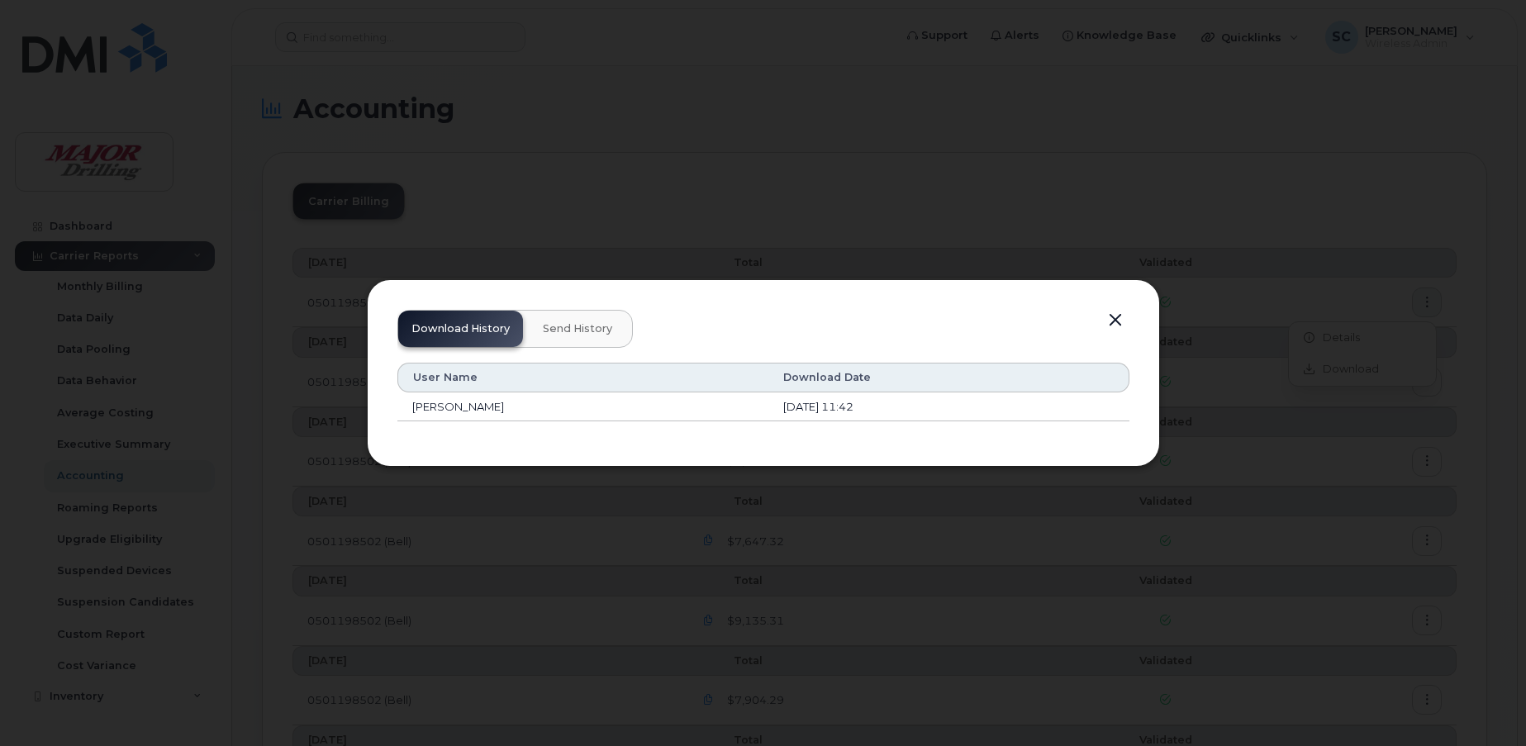
click at [560, 331] on span "Send History" at bounding box center [577, 328] width 69 height 13
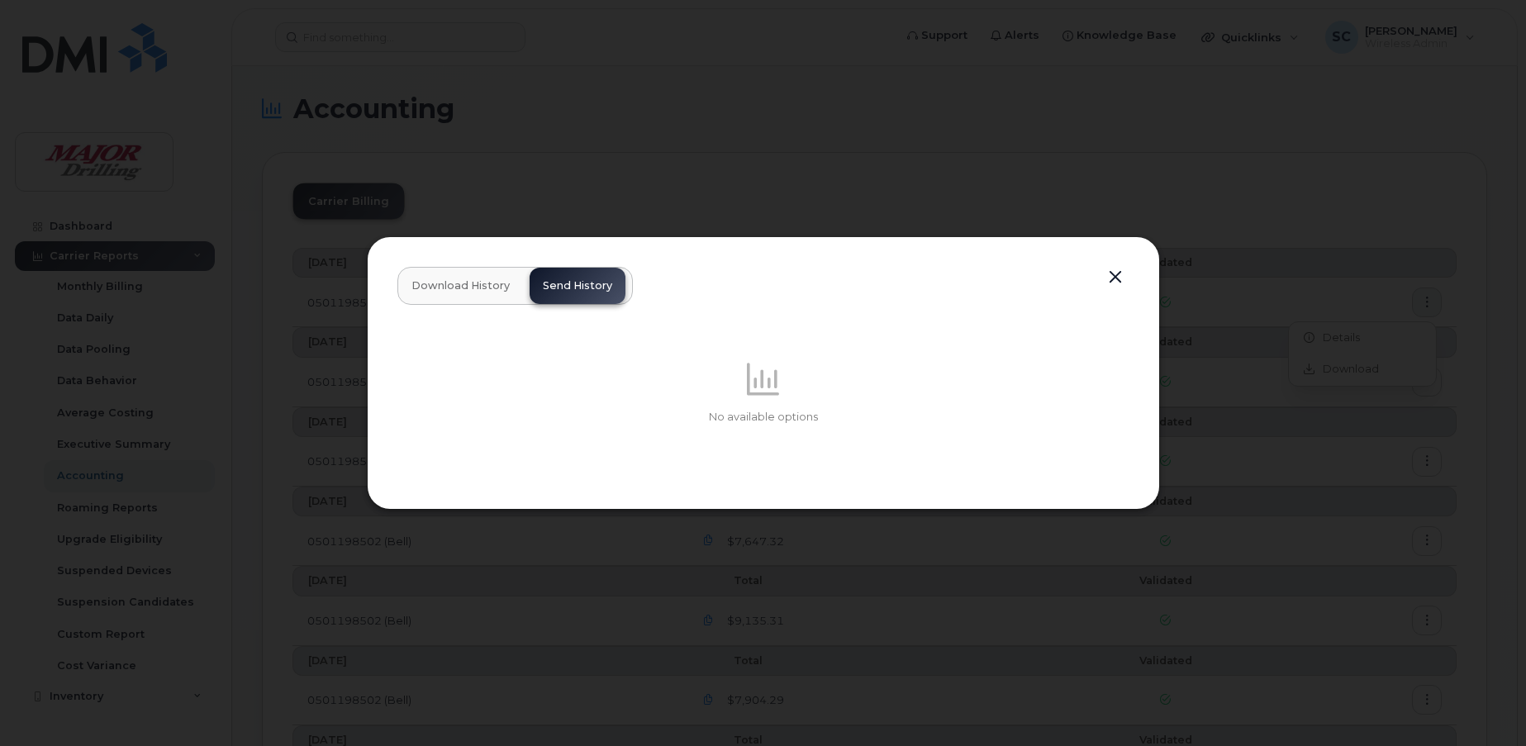
click at [463, 293] on button "Download History" at bounding box center [460, 286] width 125 height 36
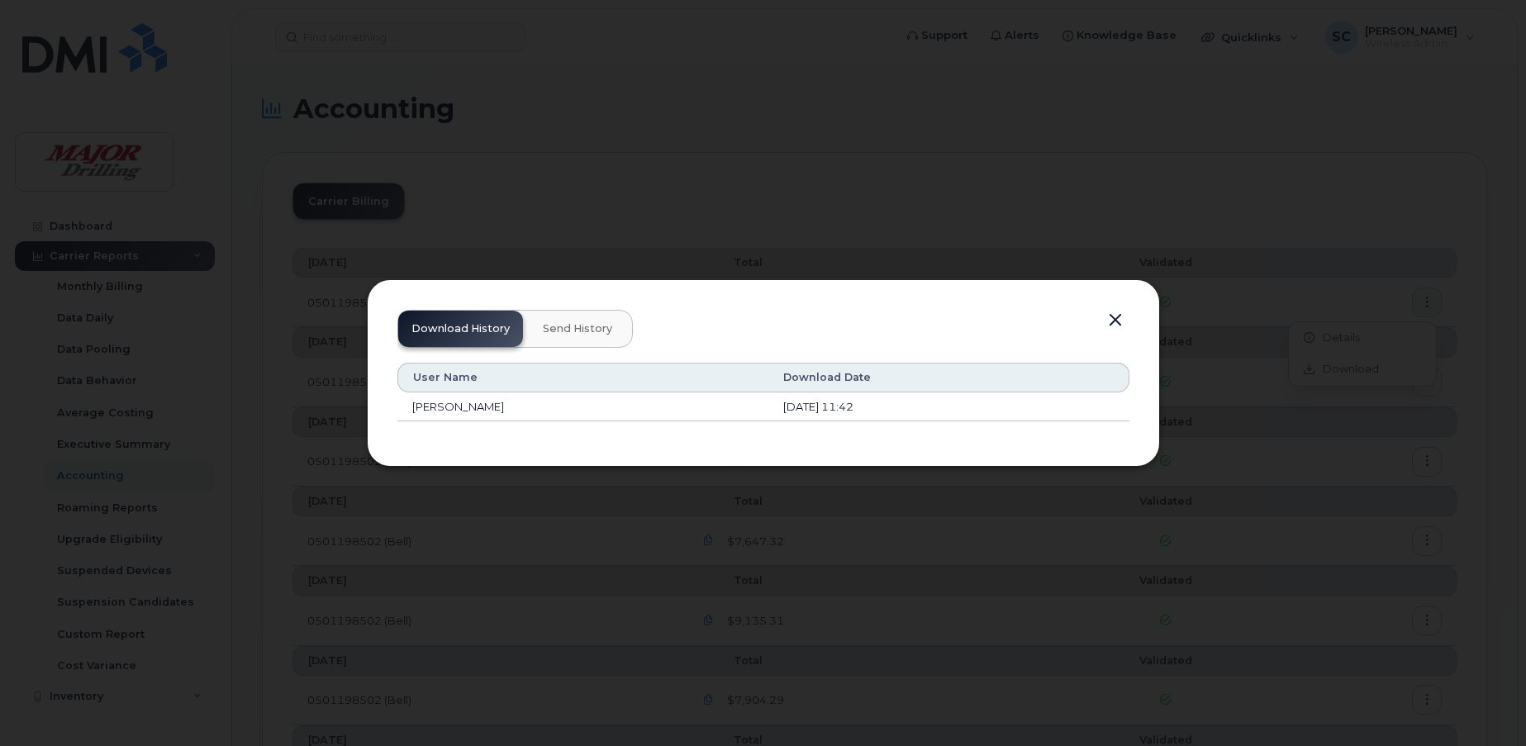
click at [1110, 313] on button "button" at bounding box center [1115, 320] width 25 height 23
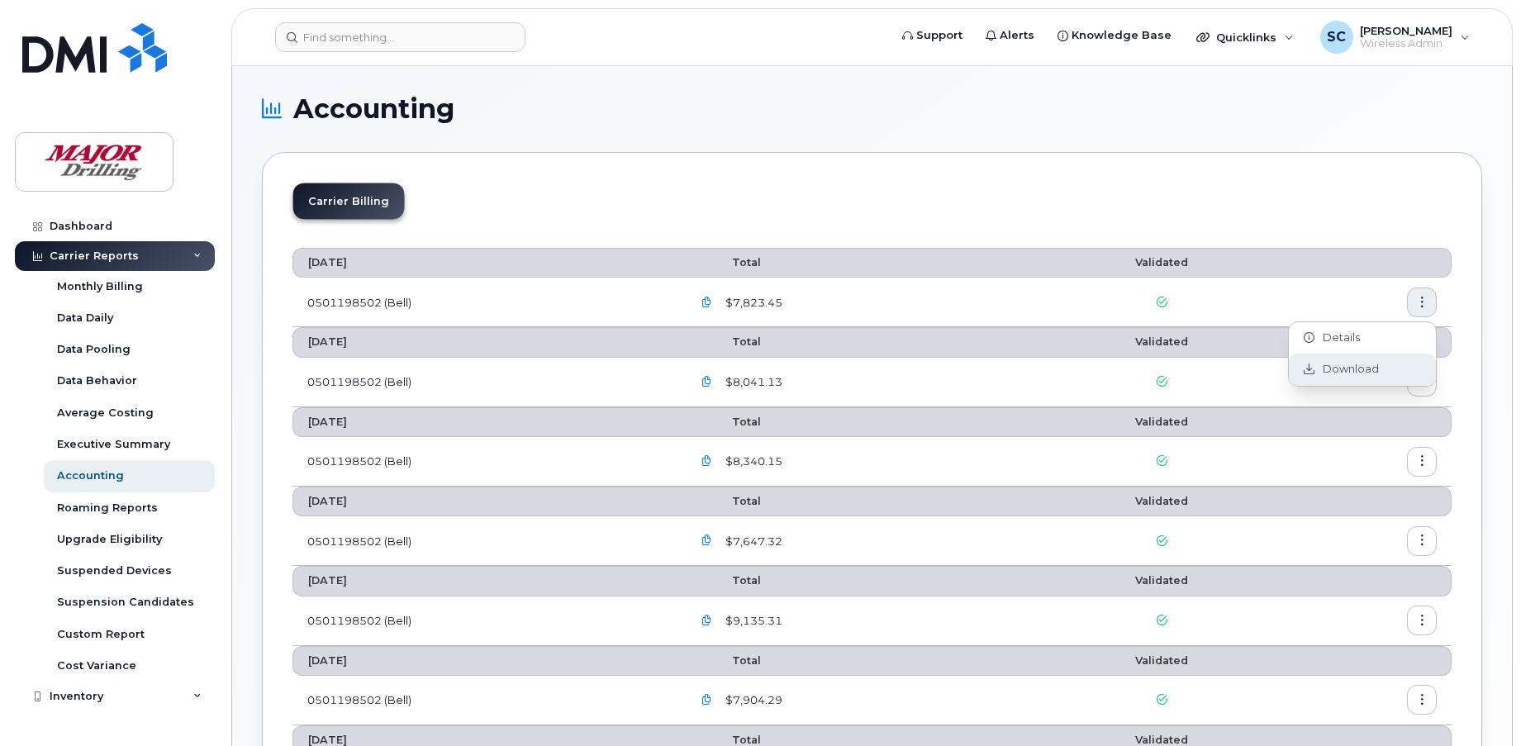
click at [1360, 364] on span "Download" at bounding box center [1347, 369] width 64 height 15
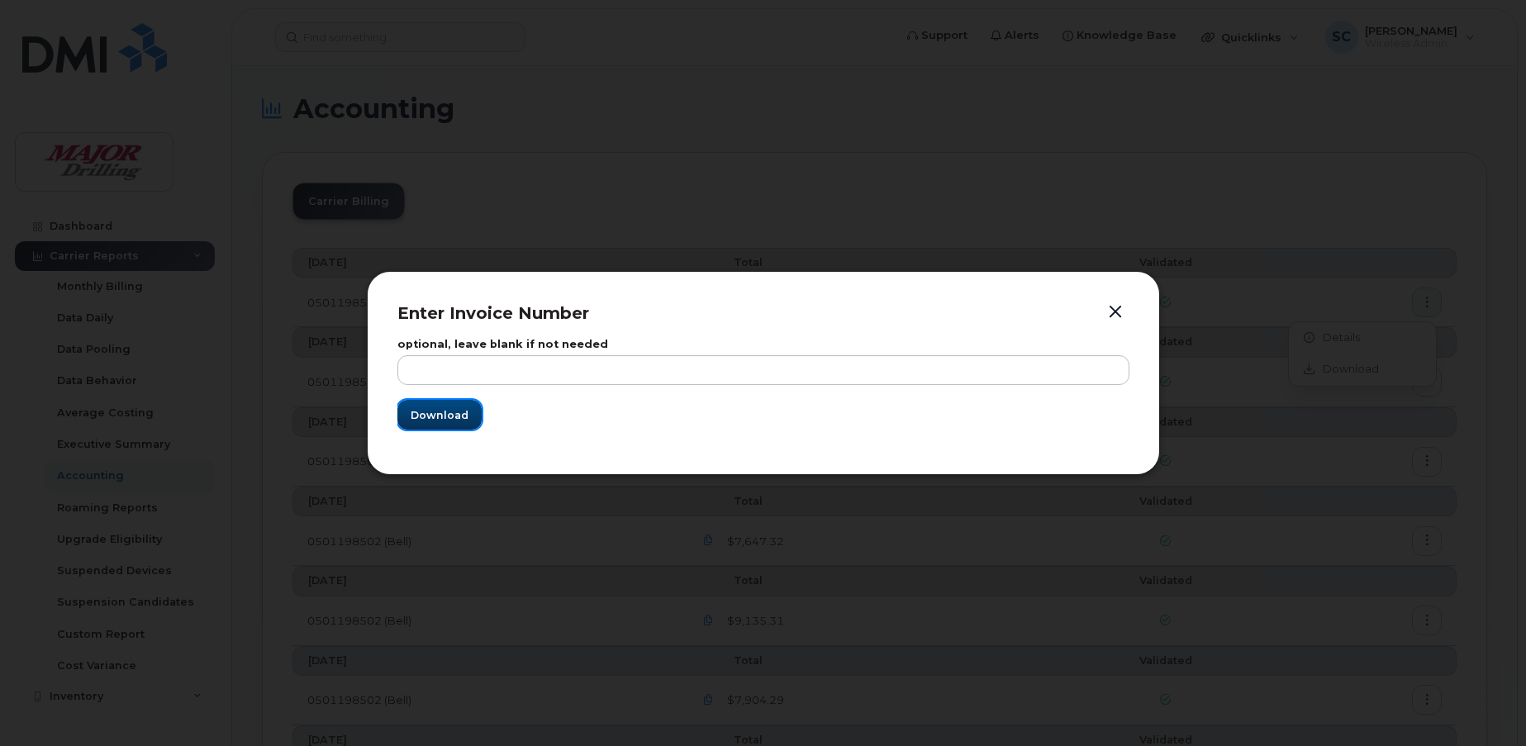
click at [440, 419] on span "Download" at bounding box center [440, 415] width 58 height 16
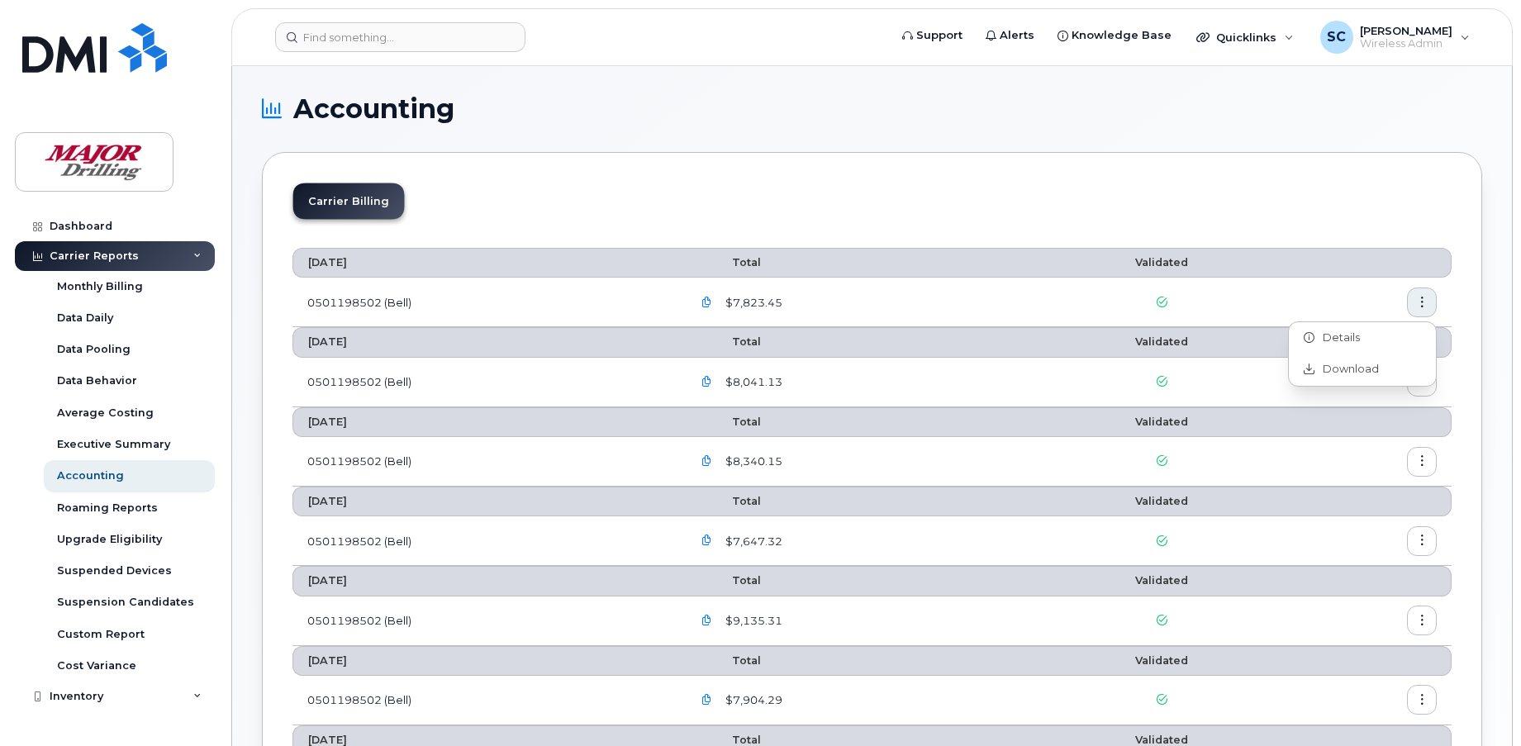
click at [712, 303] on icon "button" at bounding box center [707, 302] width 11 height 11
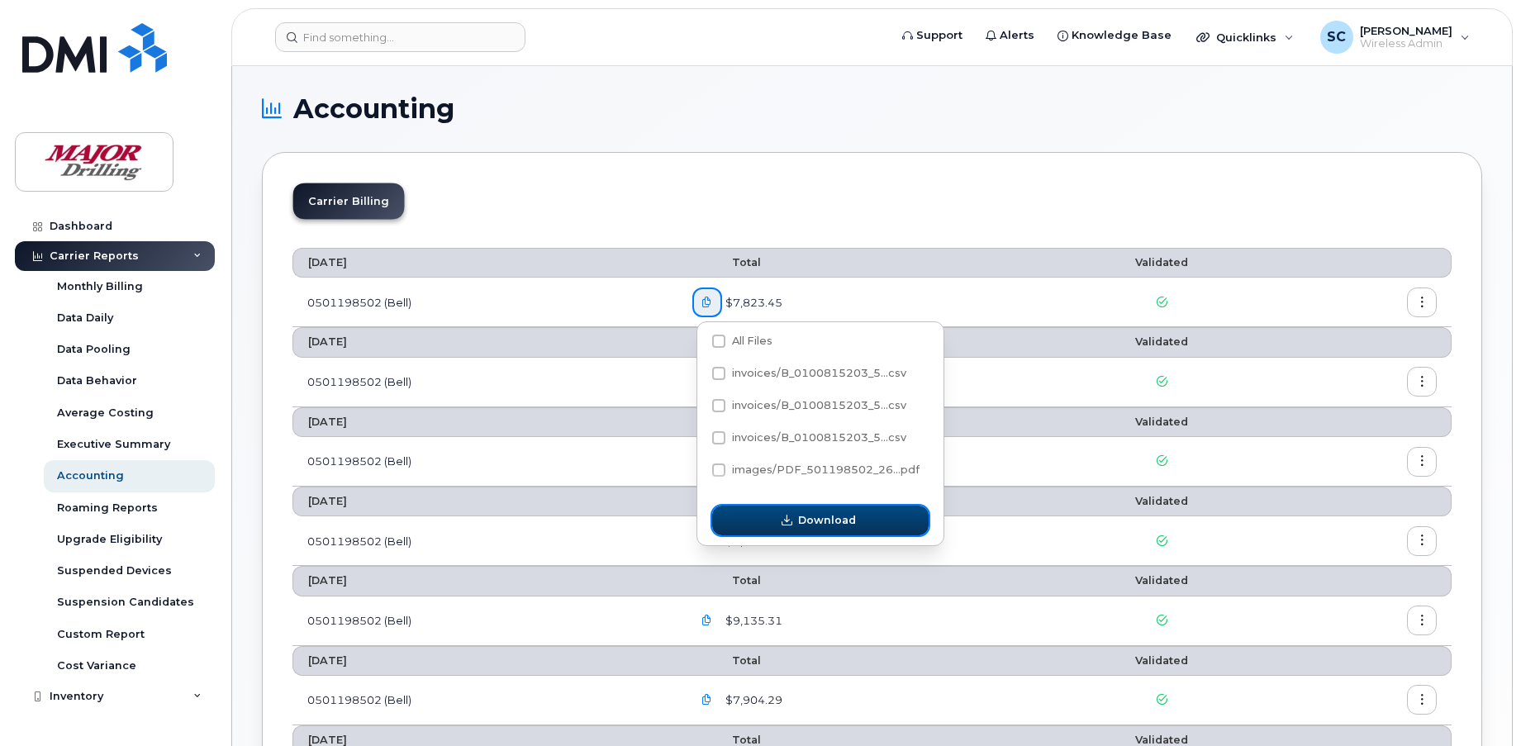
click at [816, 525] on span "Download" at bounding box center [827, 520] width 58 height 16
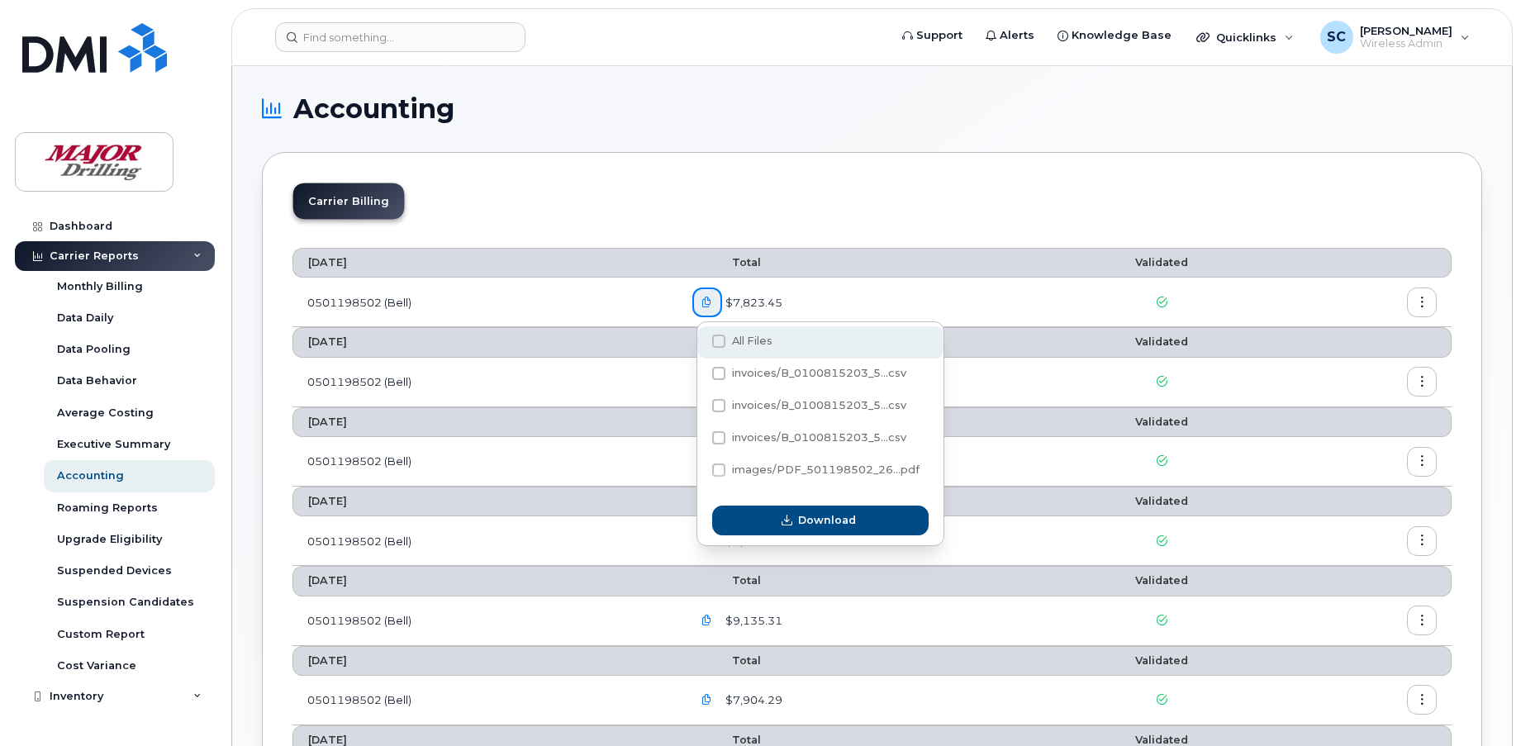
click at [715, 343] on span at bounding box center [718, 341] width 13 height 13
click at [701, 343] on input "All Files" at bounding box center [696, 342] width 8 height 8
checkbox input "true"
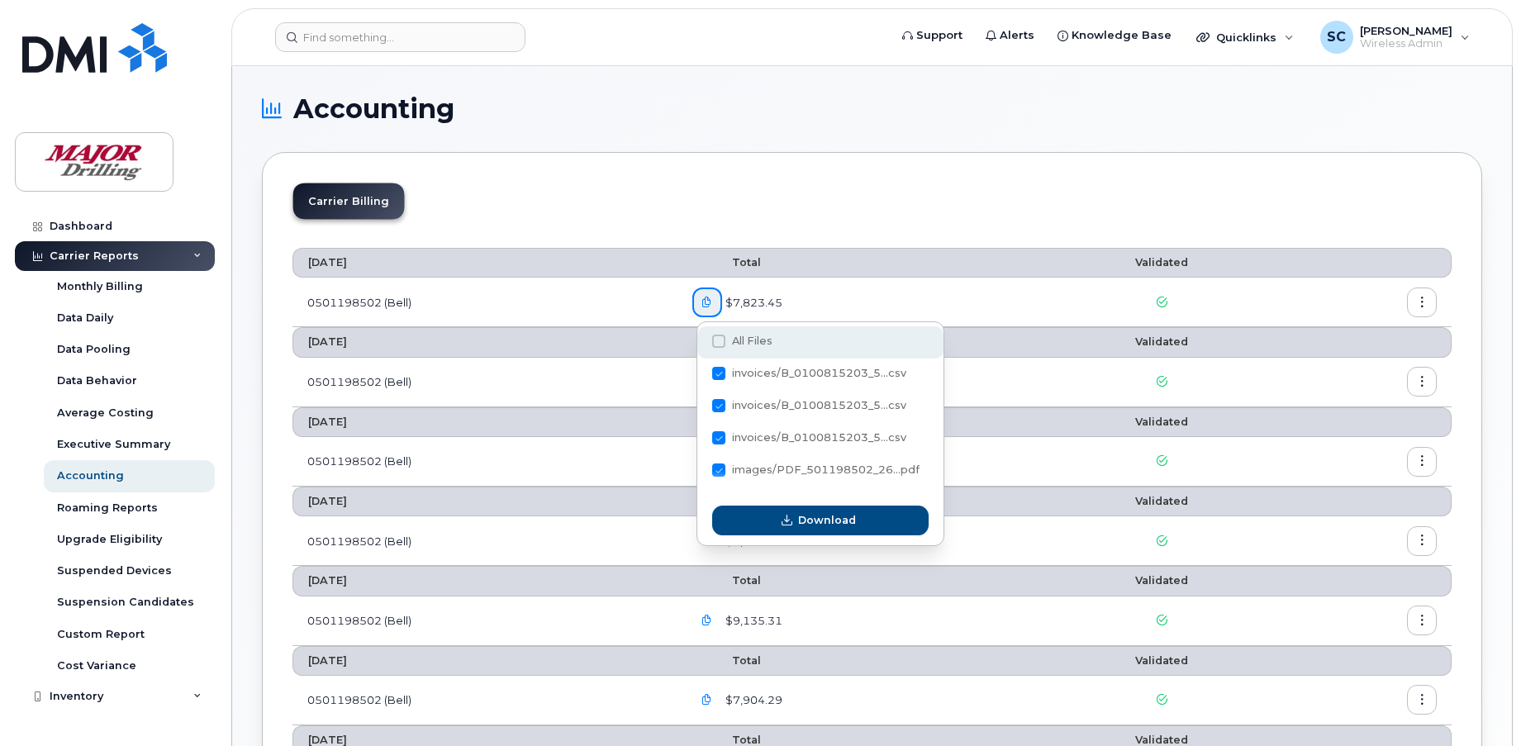
checkbox input "true"
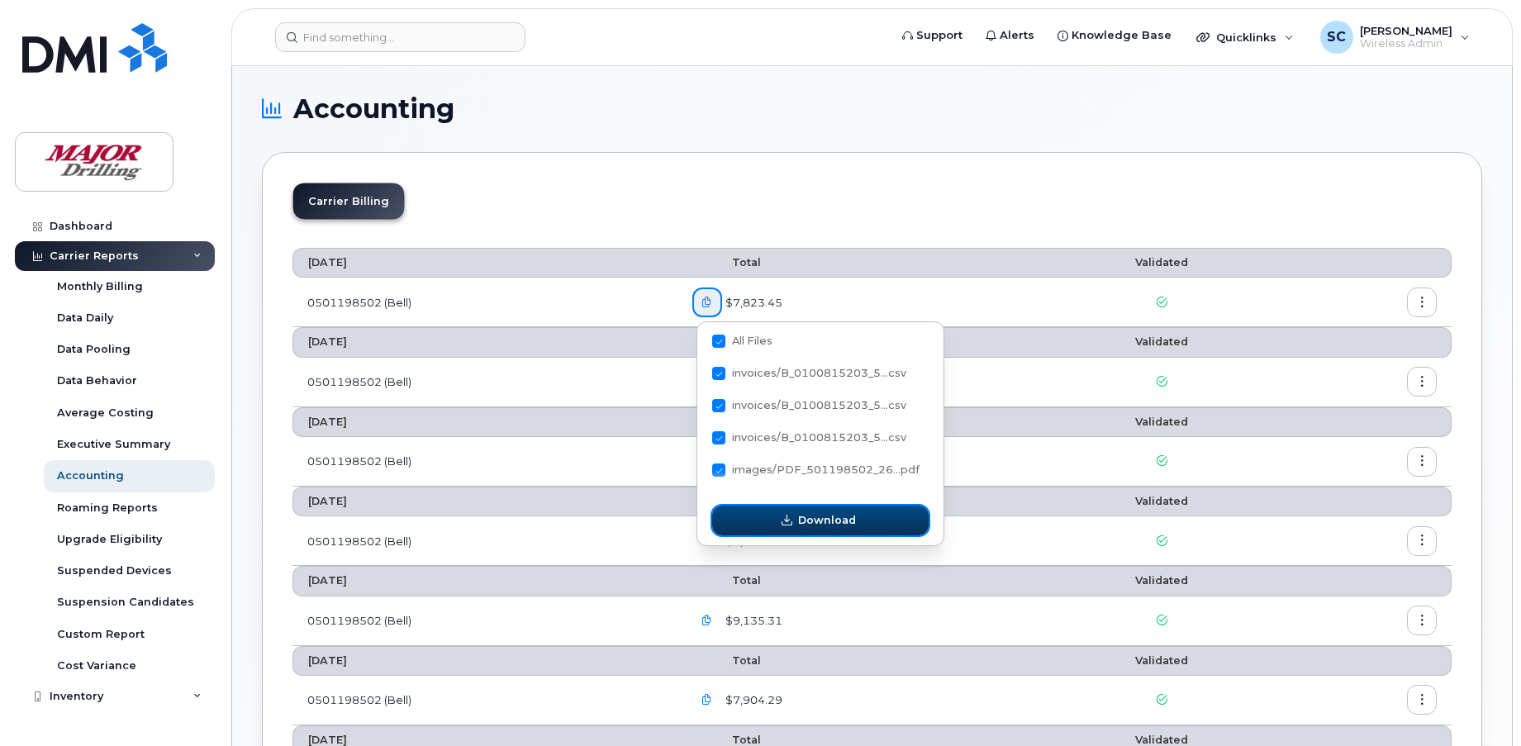
click at [810, 524] on span "Download" at bounding box center [827, 520] width 58 height 16
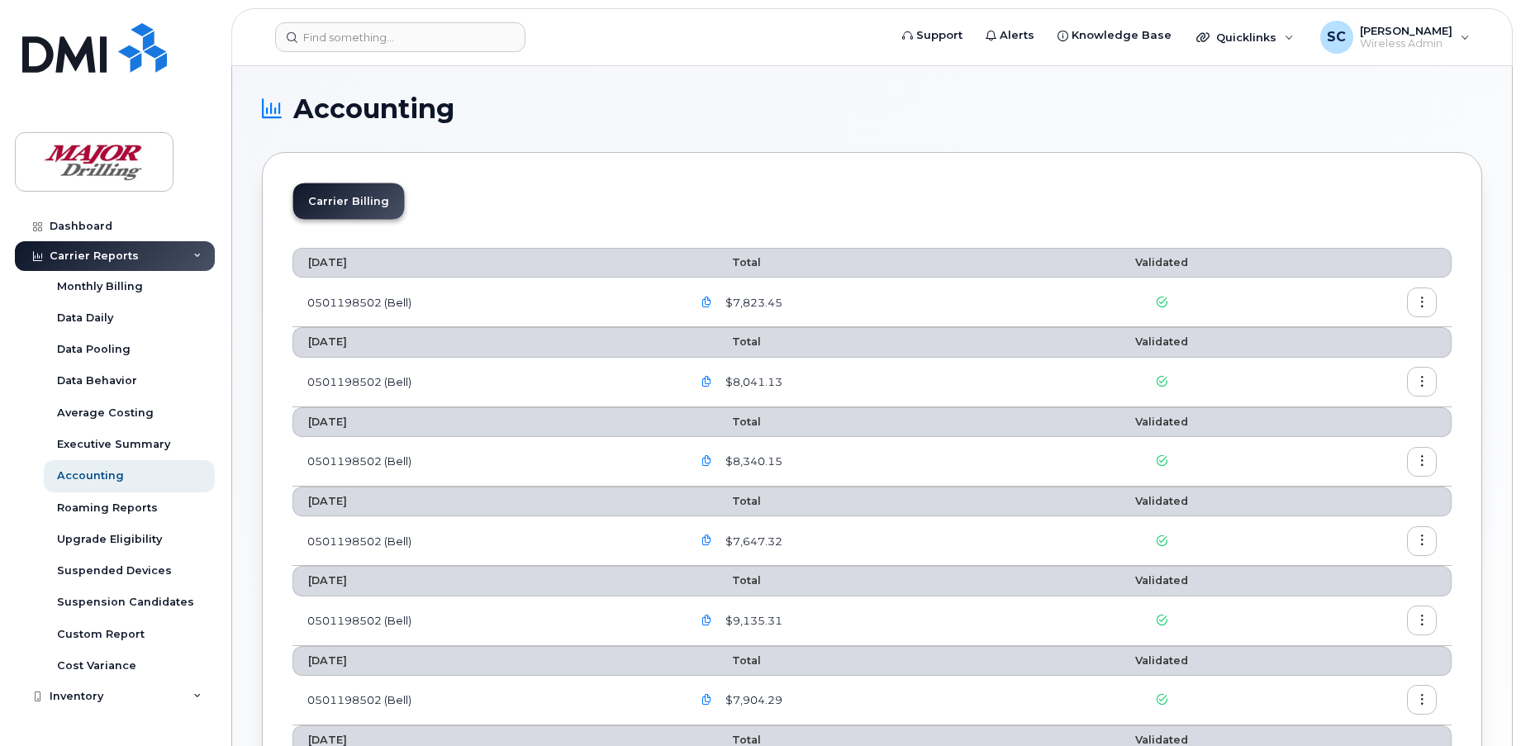
click at [709, 303] on icon "button" at bounding box center [707, 302] width 11 height 11
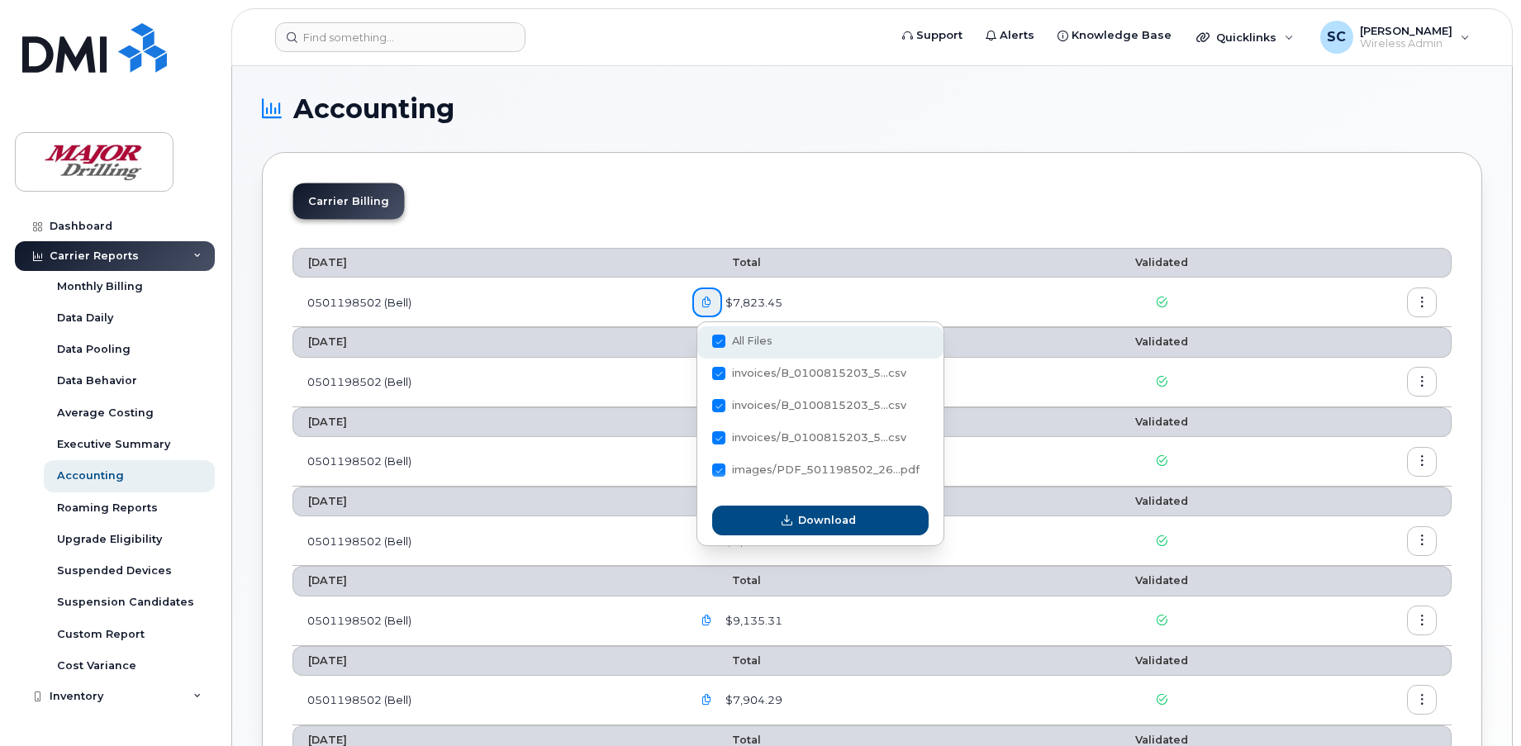
click at [719, 346] on span at bounding box center [718, 341] width 13 height 13
click at [701, 346] on input "All Files" at bounding box center [696, 342] width 8 height 8
checkbox input "false"
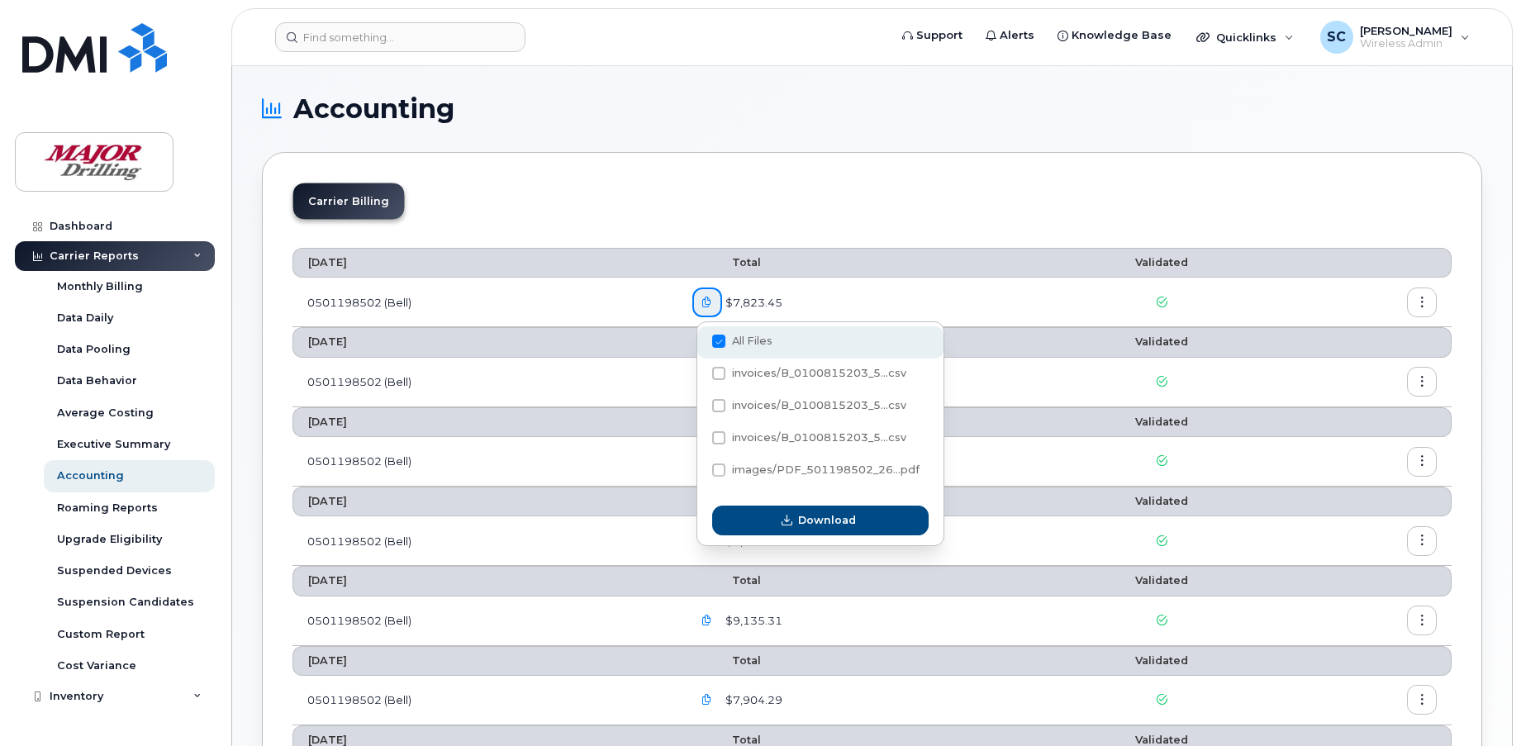
checkbox input "false"
click at [714, 368] on span at bounding box center [718, 373] width 13 height 13
click at [701, 370] on input "invoices/B_0100815203_5...csv" at bounding box center [696, 374] width 8 height 8
checkbox input "true"
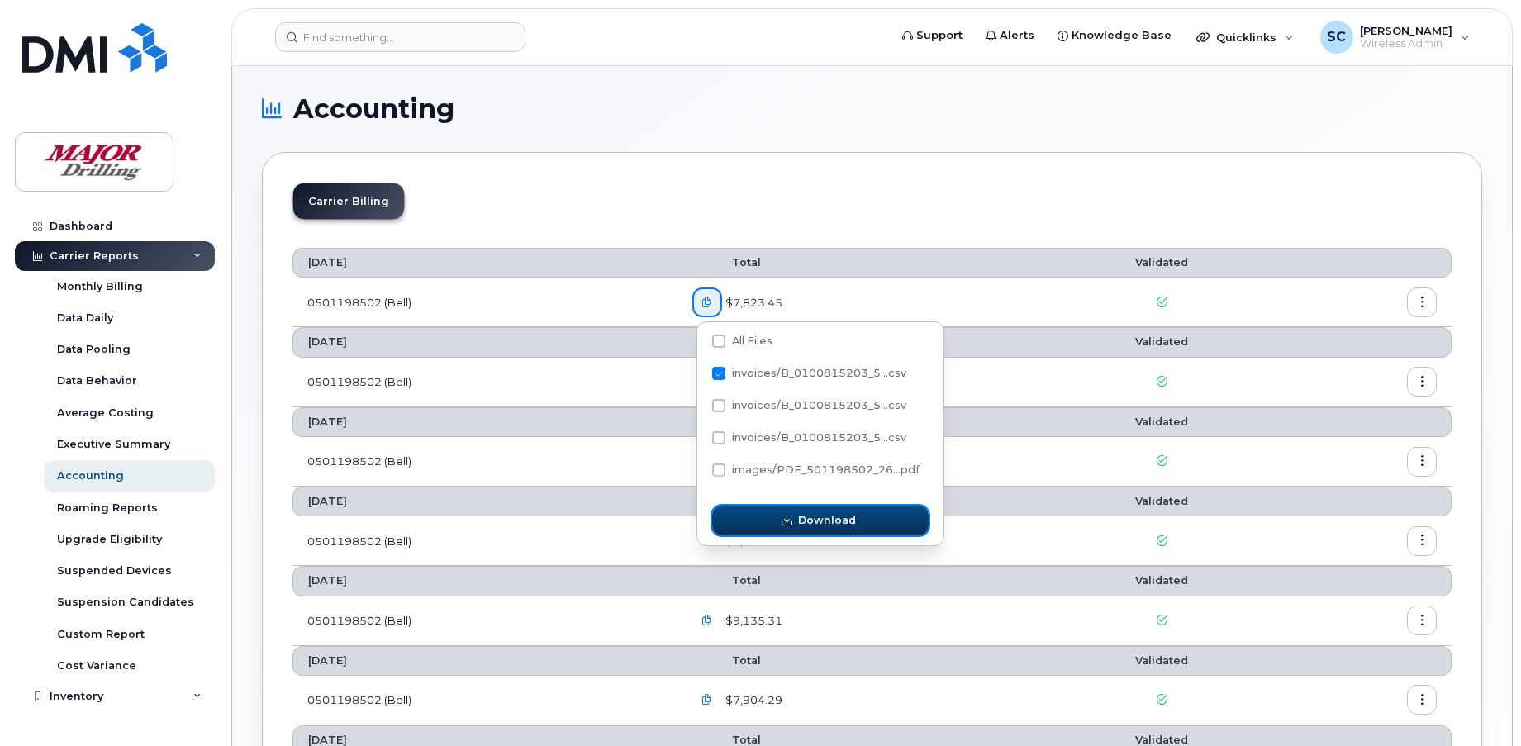
click at [835, 524] on span "Download" at bounding box center [827, 520] width 58 height 16
